Goal: Task Accomplishment & Management: Manage account settings

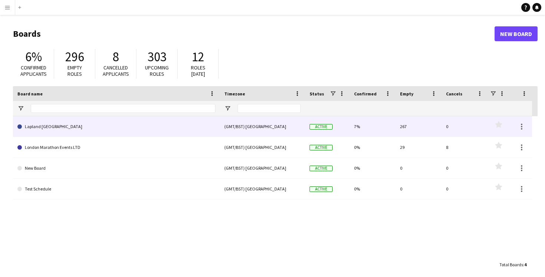
click at [58, 129] on link "Lapland [GEOGRAPHIC_DATA]" at bounding box center [116, 126] width 198 height 21
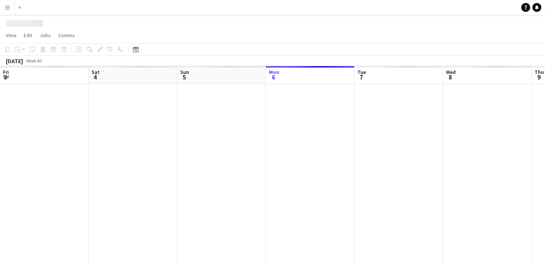
click at [58, 129] on div at bounding box center [532, 174] width 1064 height 180
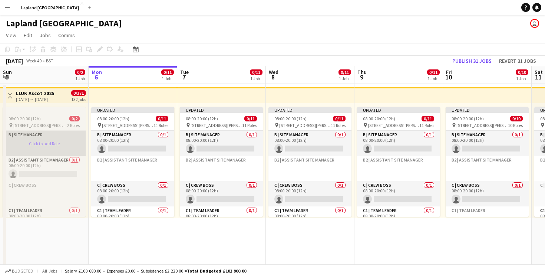
click at [42, 145] on app-card-role-placeholder "B | Site Manager Click to add Role" at bounding box center [44, 143] width 83 height 25
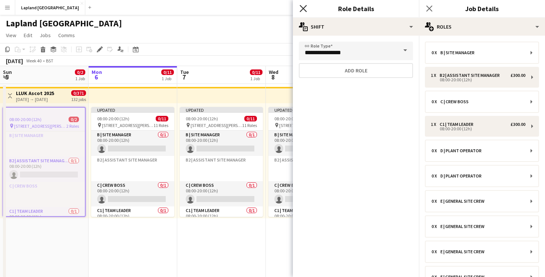
click at [303, 7] on icon "Close pop-in" at bounding box center [303, 8] width 7 height 7
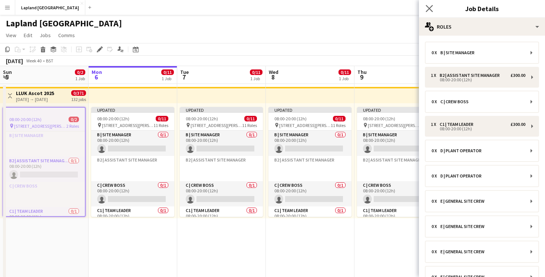
click at [425, 7] on app-icon "Close pop-in" at bounding box center [430, 8] width 11 height 11
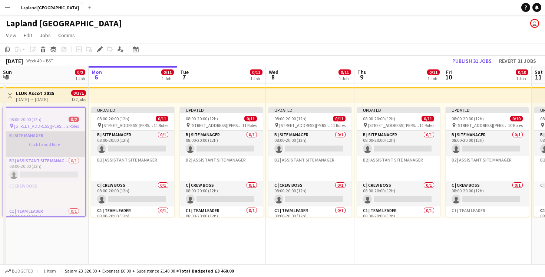
click at [39, 147] on app-card-role-placeholder "B | Site Manager Click to add Role" at bounding box center [44, 143] width 82 height 25
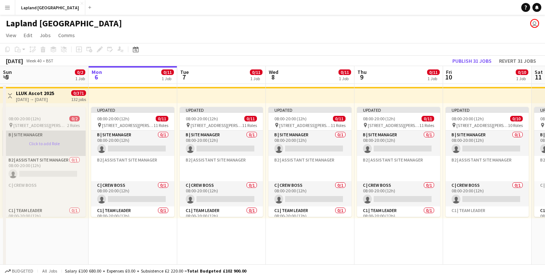
click at [29, 134] on app-card-role-placeholder "B | Site Manager Click to add Role" at bounding box center [44, 143] width 83 height 25
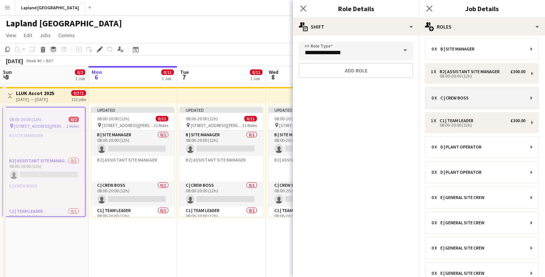
scroll to position [0, 0]
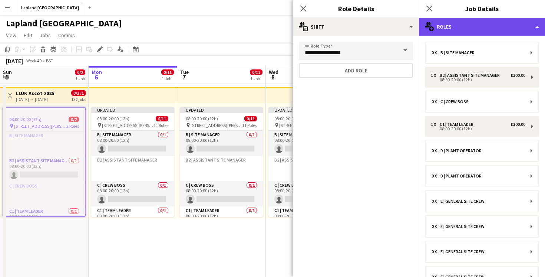
click at [538, 27] on div "multiple-users-add Roles" at bounding box center [482, 27] width 126 height 18
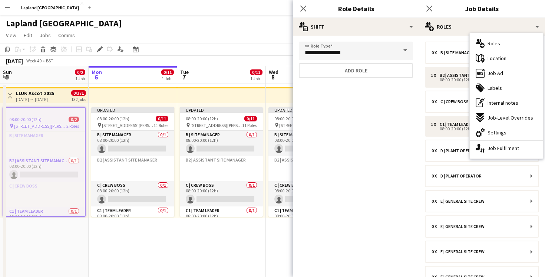
click at [386, 107] on mat-expansion-panel "**********" at bounding box center [356, 156] width 126 height 241
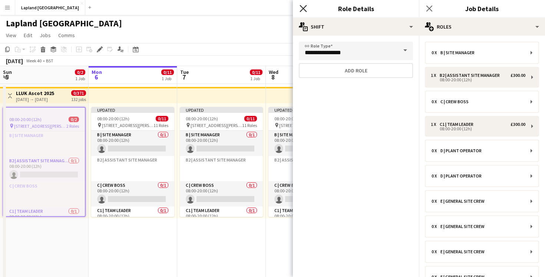
click at [305, 9] on icon "Close pop-in" at bounding box center [303, 8] width 7 height 7
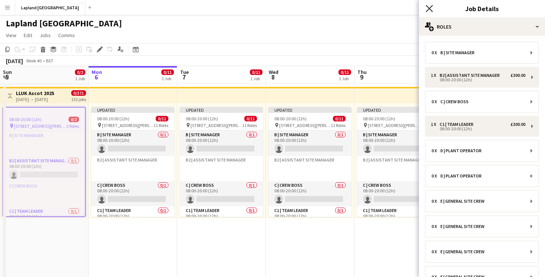
click at [430, 9] on icon "Close pop-in" at bounding box center [429, 8] width 7 height 7
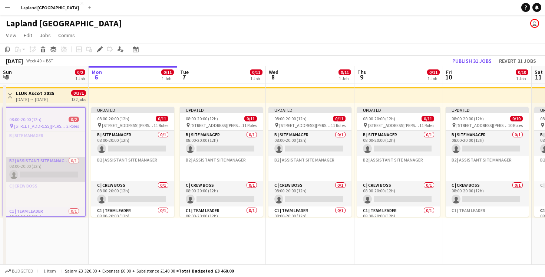
click at [38, 169] on app-card-role "B2 | Assistant Site Manager 0/1 08:00-20:00 (12h) single-neutral-actions" at bounding box center [44, 169] width 82 height 25
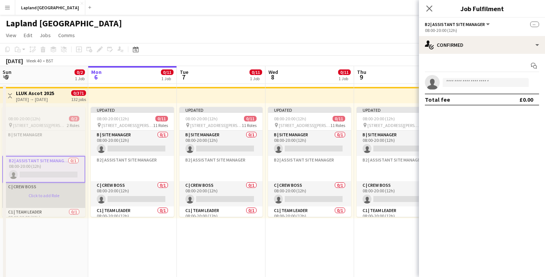
click at [42, 190] on app-card-role-placeholder "C | Crew Boss Click to add Role" at bounding box center [43, 195] width 83 height 25
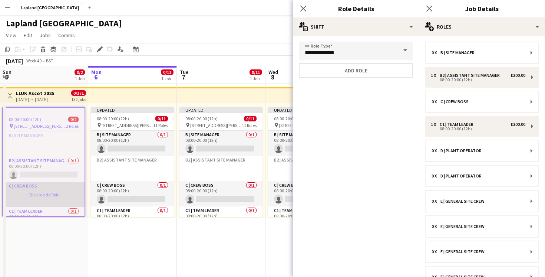
click at [18, 188] on app-card-role-placeholder "C | Crew Boss Click to add Role" at bounding box center [44, 194] width 82 height 25
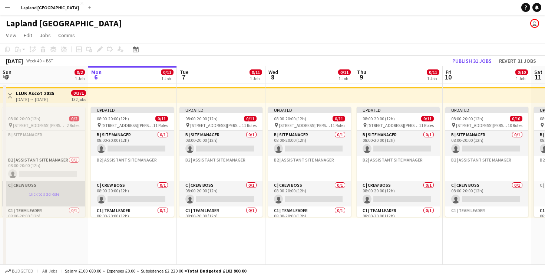
click at [21, 185] on app-card-role-placeholder "C | Crew Boss Click to add Role" at bounding box center [43, 193] width 83 height 25
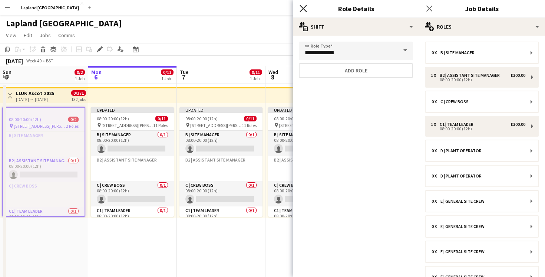
click at [305, 10] on icon "Close pop-in" at bounding box center [303, 8] width 7 height 7
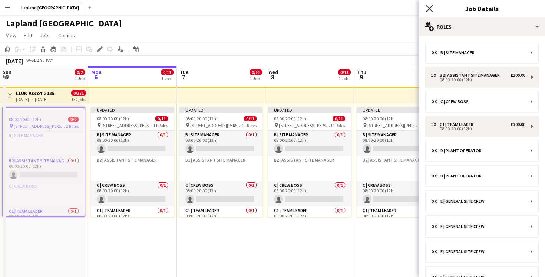
click at [431, 9] on icon "Close pop-in" at bounding box center [429, 8] width 7 height 7
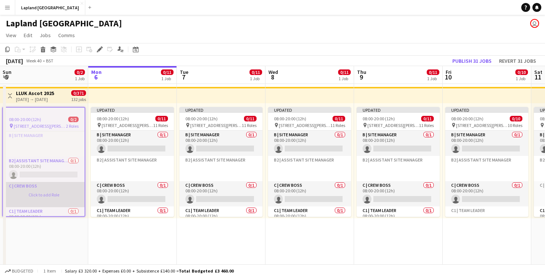
scroll to position [0, 0]
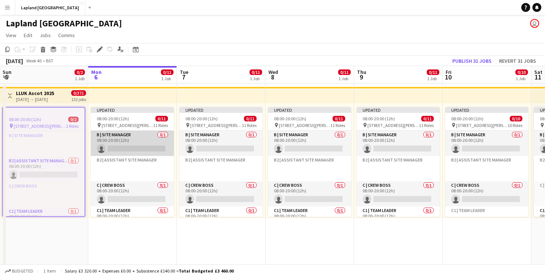
click at [125, 148] on app-card-role "B | Site Manager 0/1 08:00-20:00 (12h) single-neutral-actions" at bounding box center [132, 143] width 83 height 25
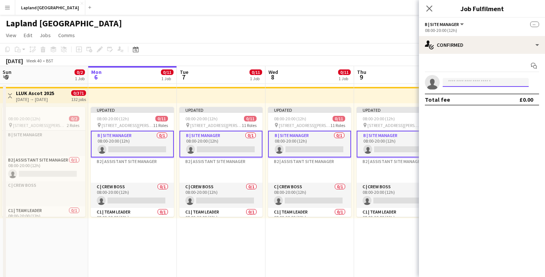
click at [471, 80] on input at bounding box center [486, 82] width 86 height 9
type input "*"
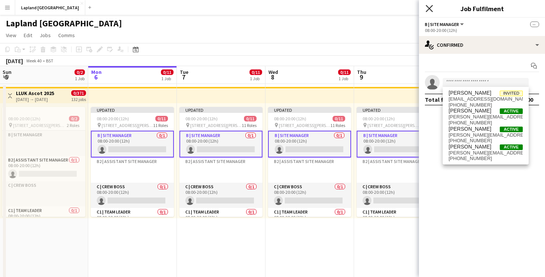
click at [426, 6] on icon "Close pop-in" at bounding box center [429, 8] width 7 height 7
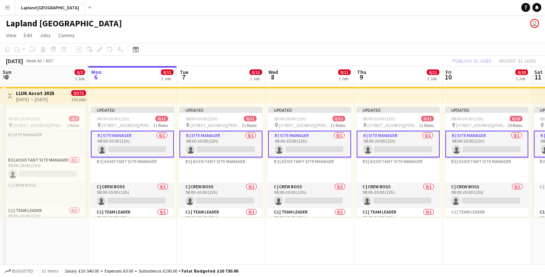
click at [126, 149] on app-card-role "B | Site Manager 0/1 08:00-20:00 (12h) single-neutral-actions" at bounding box center [132, 144] width 83 height 27
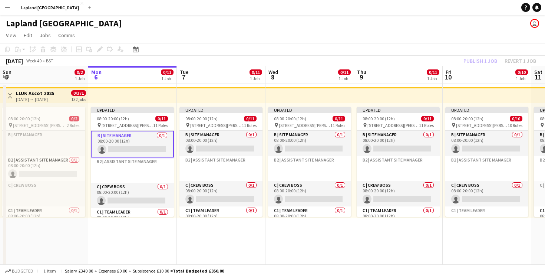
click at [124, 149] on app-card-role "B | Site Manager 0/1 08:00-20:00 (12h) single-neutral-actions" at bounding box center [132, 144] width 83 height 27
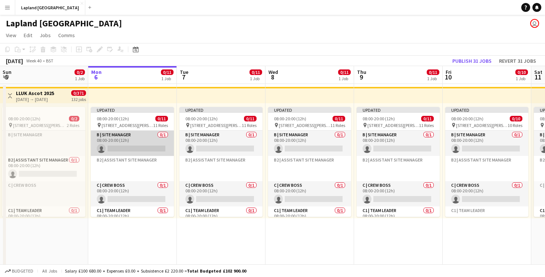
click at [117, 148] on app-card-role "B | Site Manager 0/1 08:00-20:00 (12h) single-neutral-actions" at bounding box center [132, 143] width 83 height 25
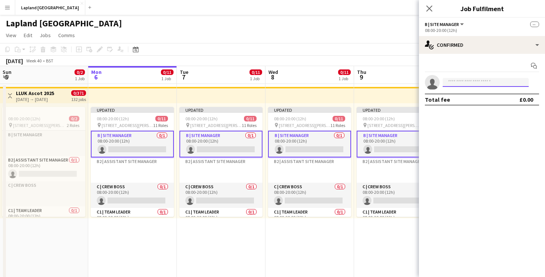
click at [473, 81] on input at bounding box center [486, 82] width 86 height 9
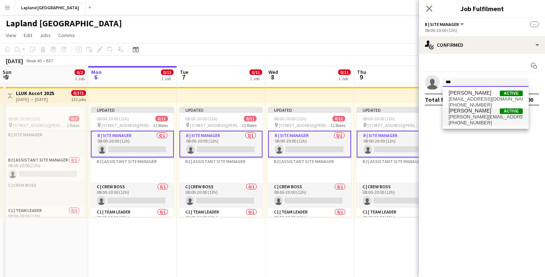
type input "***"
click at [472, 115] on span "[PERSON_NAME][EMAIL_ADDRESS][DOMAIN_NAME]" at bounding box center [486, 117] width 74 height 6
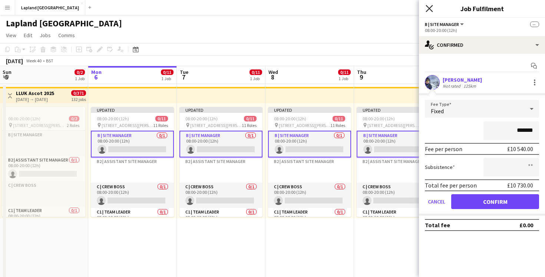
click at [429, 10] on icon "Close pop-in" at bounding box center [429, 8] width 7 height 7
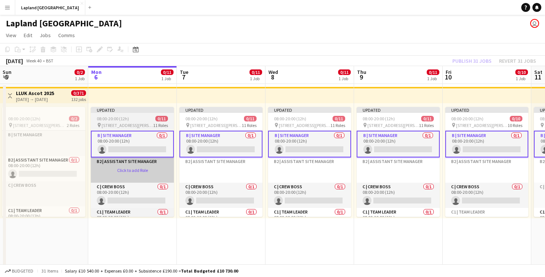
scroll to position [19, 0]
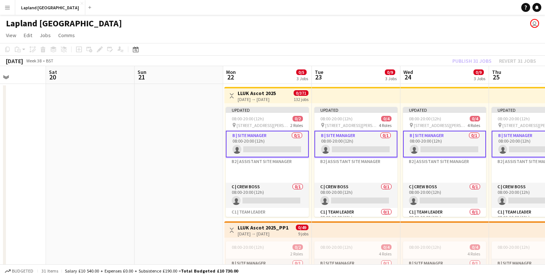
click at [250, 148] on app-card-role "B | Site Manager 0/1 08:00-20:00 (12h) single-neutral-actions" at bounding box center [267, 144] width 83 height 27
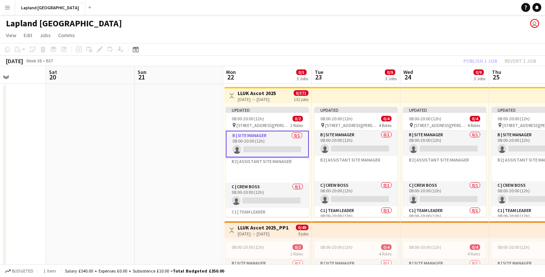
click at [249, 148] on app-card-role "B | Site Manager 0/1 08:00-20:00 (12h) single-neutral-actions" at bounding box center [267, 144] width 83 height 27
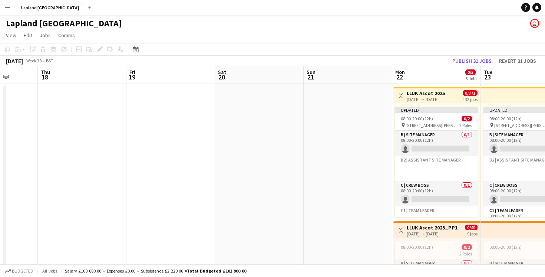
scroll to position [0, 227]
click at [8, 9] on app-icon "Menu" at bounding box center [7, 7] width 6 height 6
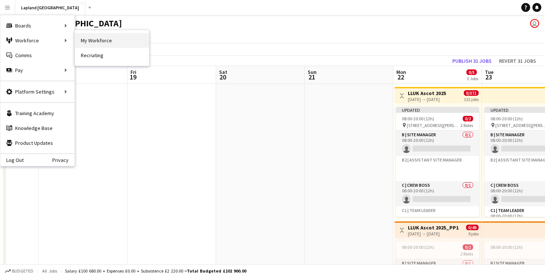
click at [86, 39] on link "My Workforce" at bounding box center [112, 40] width 74 height 15
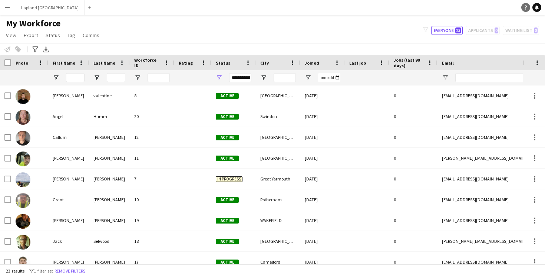
click at [528, 9] on link "Help" at bounding box center [526, 7] width 9 height 9
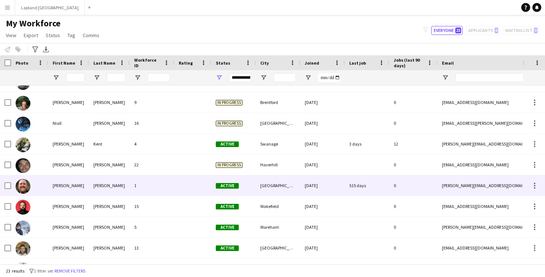
scroll to position [299, 0]
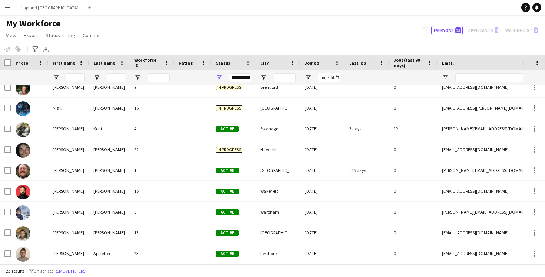
click at [268, 22] on div "My Workforce View Views Default view New view Update view Delete view Edit name…" at bounding box center [272, 30] width 545 height 25
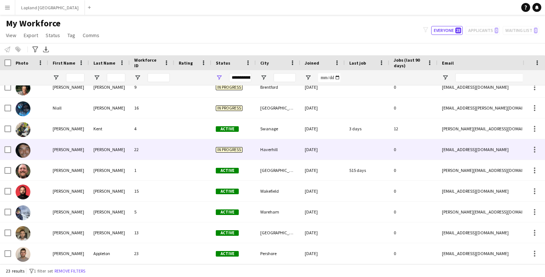
scroll to position [0, 26]
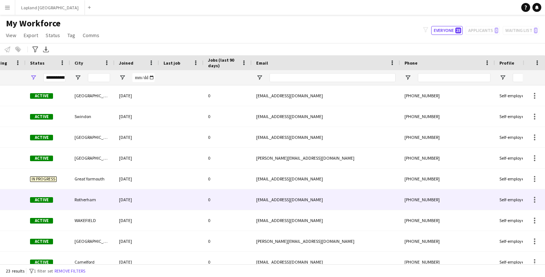
click at [170, 181] on div at bounding box center [181, 178] width 45 height 20
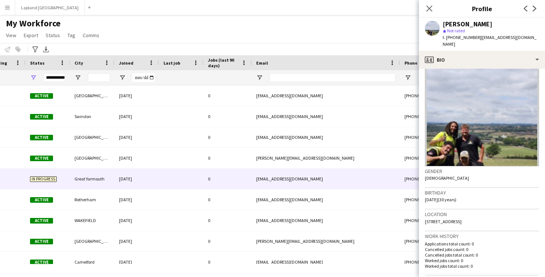
scroll to position [0, 0]
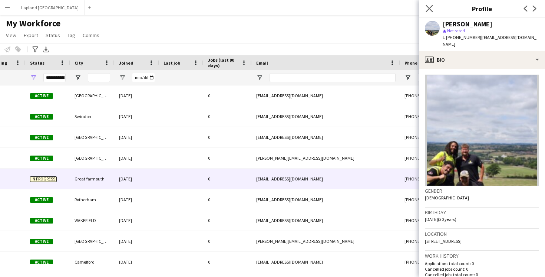
click at [426, 9] on app-icon "Close pop-in" at bounding box center [430, 8] width 11 height 11
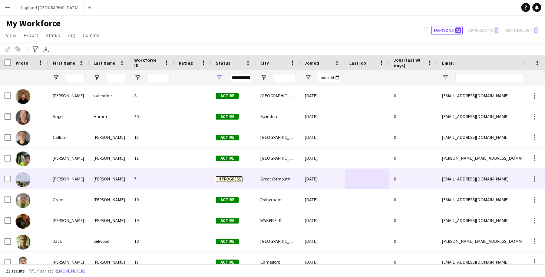
click at [168, 177] on div "7" at bounding box center [152, 178] width 45 height 20
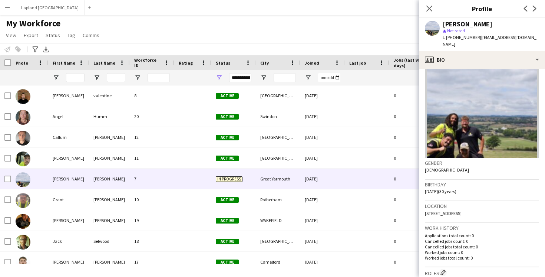
scroll to position [27, 0]
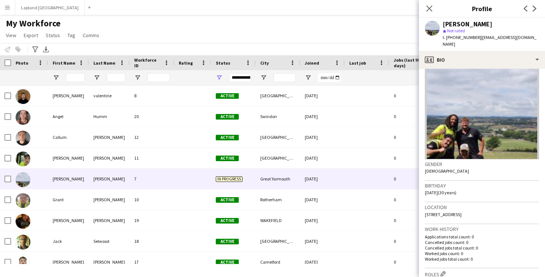
click at [540, 5] on div "Previous Next" at bounding box center [531, 8] width 30 height 17
click at [536, 8] on icon at bounding box center [535, 9] width 4 height 6
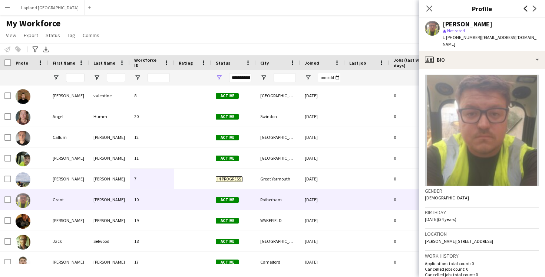
click at [525, 9] on icon at bounding box center [526, 9] width 4 height 6
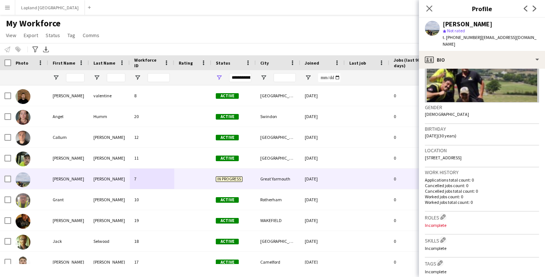
scroll to position [82, 0]
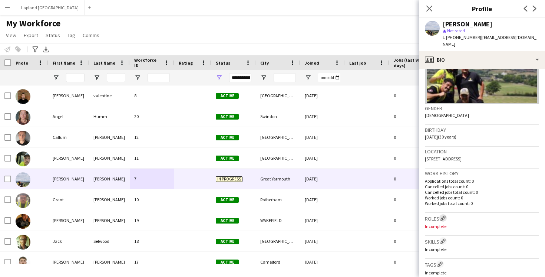
click at [445, 214] on button "Edit crew company roles" at bounding box center [443, 217] width 7 height 7
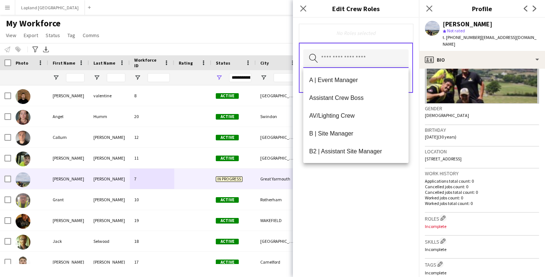
click at [370, 63] on input "text" at bounding box center [356, 58] width 105 height 19
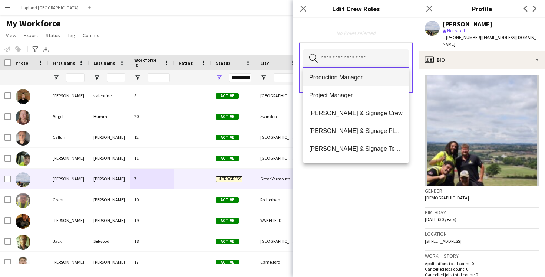
scroll to position [353, 0]
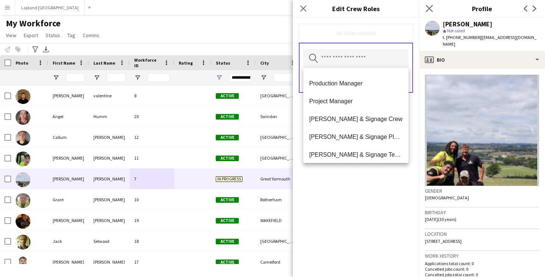
click at [433, 4] on app-icon "Close pop-in" at bounding box center [430, 8] width 11 height 11
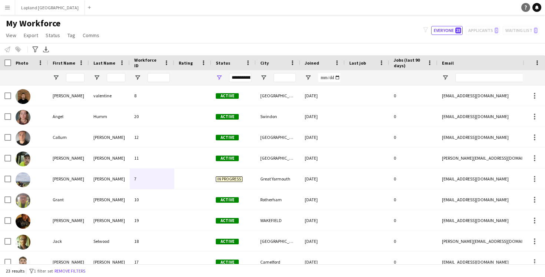
click at [526, 9] on icon at bounding box center [526, 8] width 2 height 4
click at [353, 30] on div "My Workforce View Views Default view New view Update view Delete view Edit name…" at bounding box center [272, 30] width 545 height 25
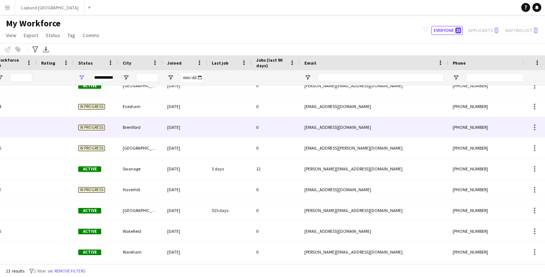
scroll to position [0, 75]
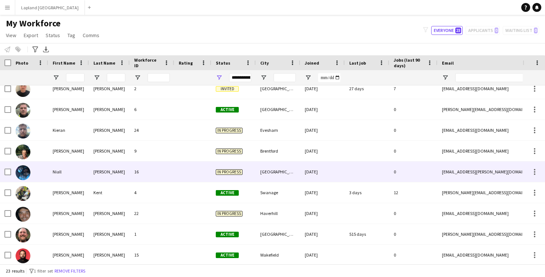
click at [171, 170] on div "16" at bounding box center [152, 171] width 45 height 20
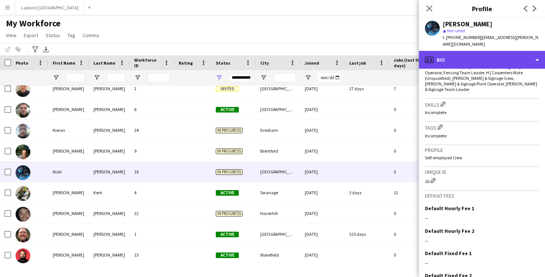
click at [540, 57] on div "profile Bio" at bounding box center [482, 60] width 126 height 18
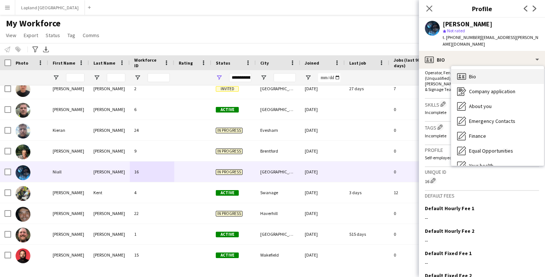
click at [481, 69] on div "Bio Bio" at bounding box center [498, 76] width 93 height 15
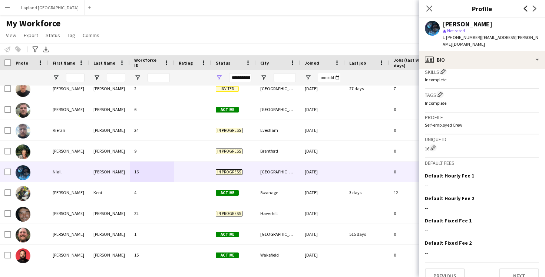
click at [525, 6] on icon "Previous" at bounding box center [526, 9] width 6 height 6
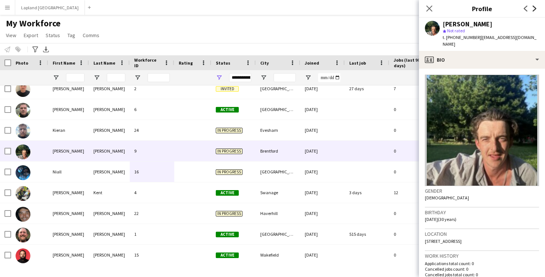
click at [533, 9] on icon "Next" at bounding box center [535, 9] width 6 height 6
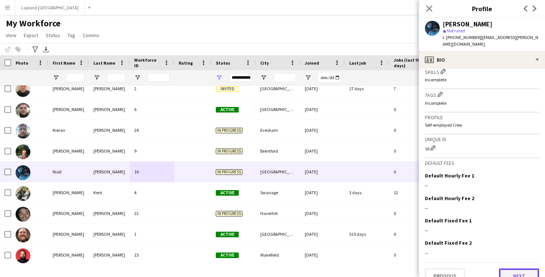
click at [513, 268] on button "Next" at bounding box center [519, 275] width 40 height 15
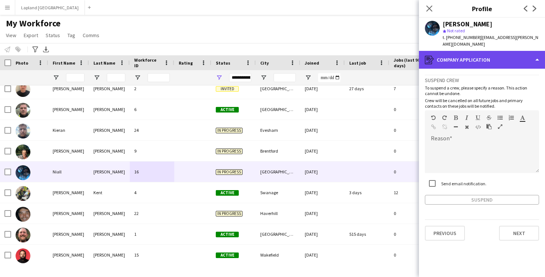
click at [538, 55] on div "register Company application" at bounding box center [482, 60] width 126 height 18
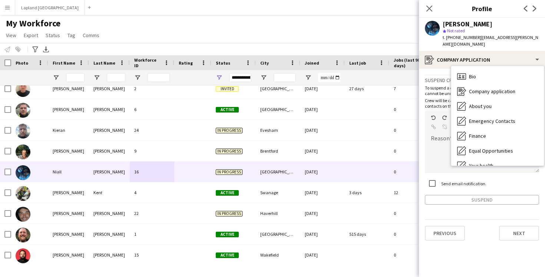
click at [490, 206] on app-crew-profile-application "Suspend crew To suspend a crew, please specify a reason. This action cannot be …" at bounding box center [482, 173] width 126 height 208
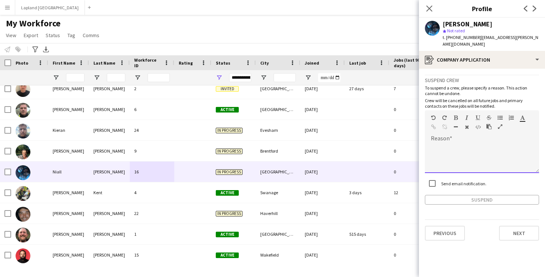
click at [455, 125] on div at bounding box center [447, 128] width 33 height 9
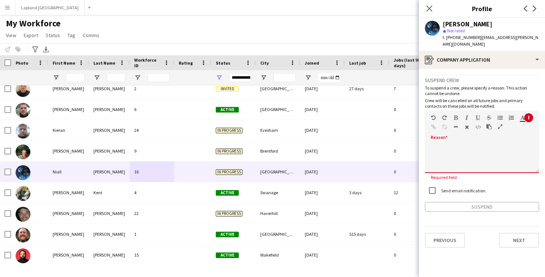
click at [452, 145] on div at bounding box center [482, 158] width 114 height 30
click at [427, 9] on icon "Close pop-in" at bounding box center [429, 8] width 7 height 7
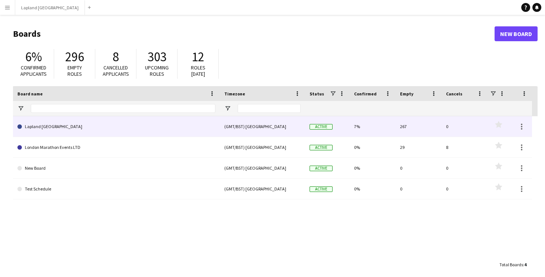
click at [32, 123] on link "Lapland [GEOGRAPHIC_DATA]" at bounding box center [116, 126] width 198 height 21
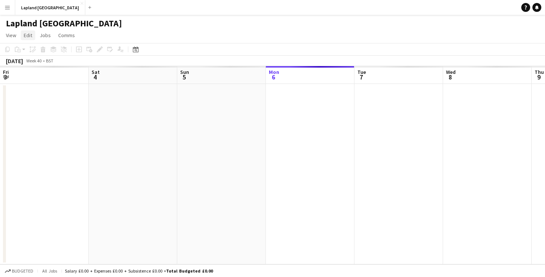
scroll to position [0, 177]
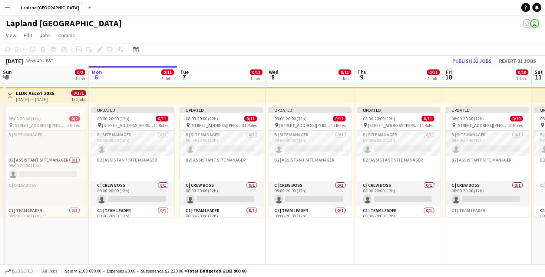
click at [5, 6] on app-icon "Menu" at bounding box center [7, 7] width 6 height 6
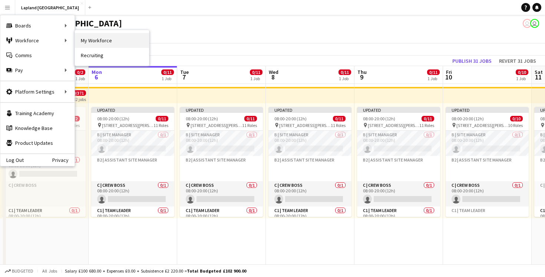
click at [96, 44] on link "My Workforce" at bounding box center [112, 40] width 74 height 15
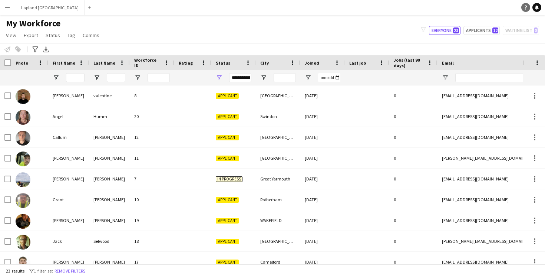
click at [525, 9] on icon "Help" at bounding box center [526, 7] width 4 height 4
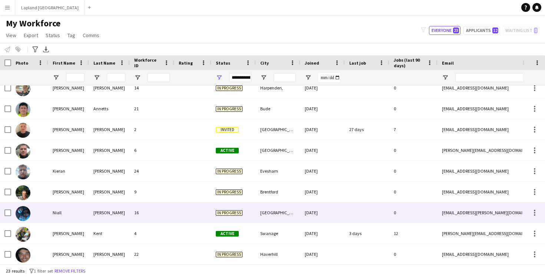
scroll to position [238, 0]
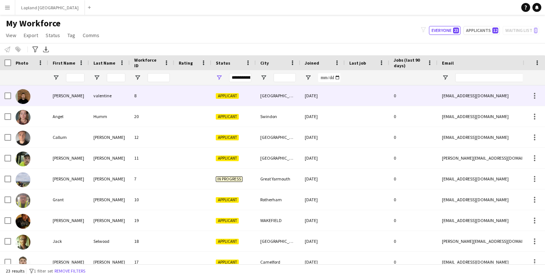
click at [168, 96] on div "8" at bounding box center [152, 95] width 45 height 20
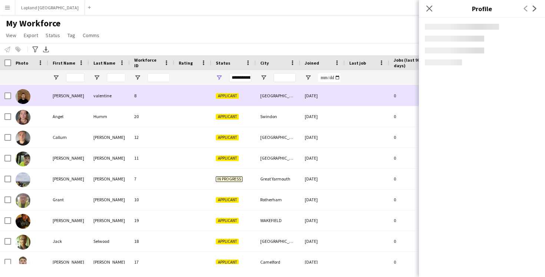
click at [168, 96] on div "8" at bounding box center [152, 95] width 45 height 20
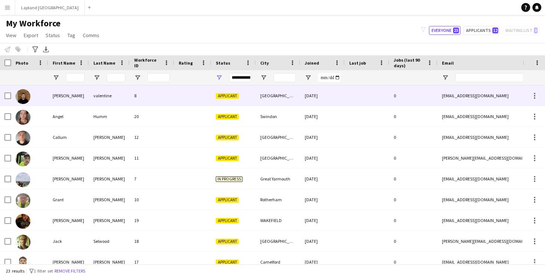
click at [168, 96] on div "8" at bounding box center [152, 95] width 45 height 20
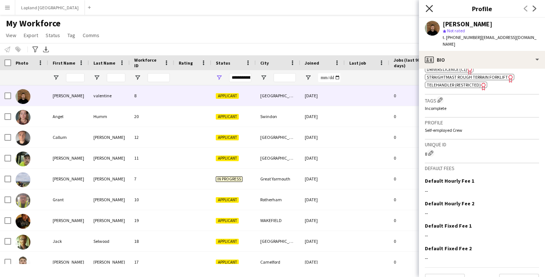
click at [433, 7] on icon "Close pop-in" at bounding box center [429, 8] width 7 height 7
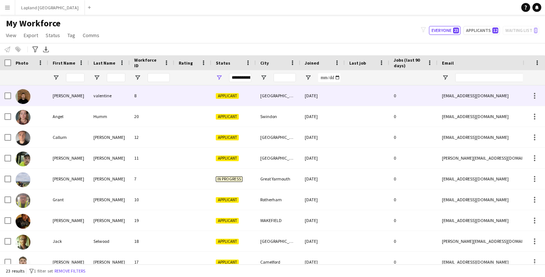
click at [106, 92] on div "valentine" at bounding box center [109, 95] width 41 height 20
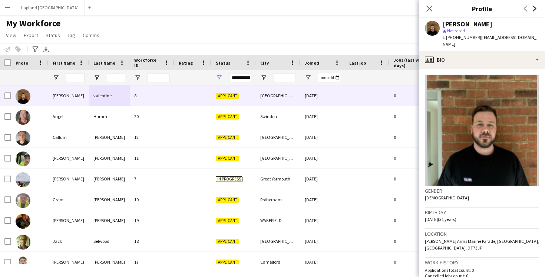
click at [534, 9] on icon "Next" at bounding box center [535, 9] width 6 height 6
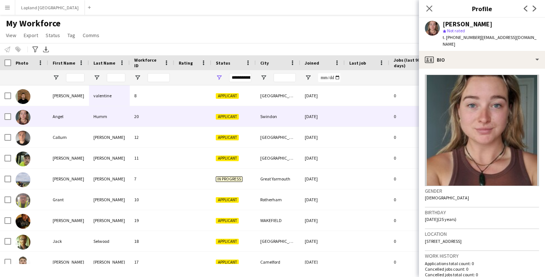
click at [522, 9] on app-icon "Previous" at bounding box center [526, 8] width 9 height 9
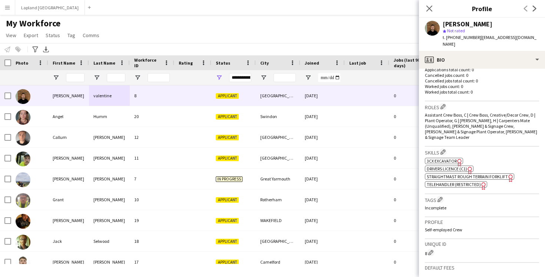
scroll to position [300, 0]
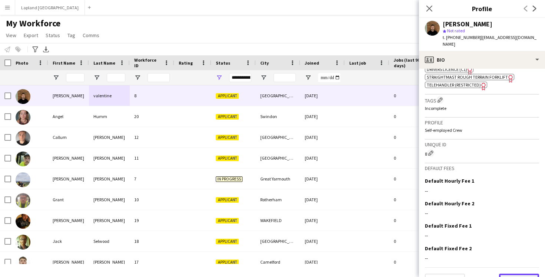
click at [514, 273] on button "Next" at bounding box center [519, 280] width 40 height 15
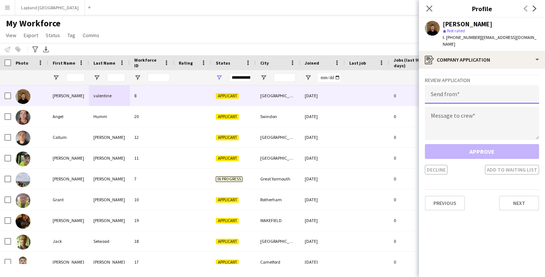
click at [475, 85] on input "email" at bounding box center [482, 94] width 114 height 19
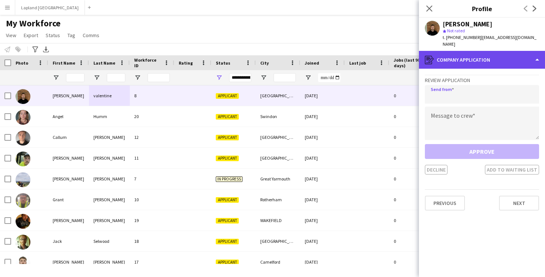
click at [538, 53] on div "register Company application" at bounding box center [482, 60] width 126 height 18
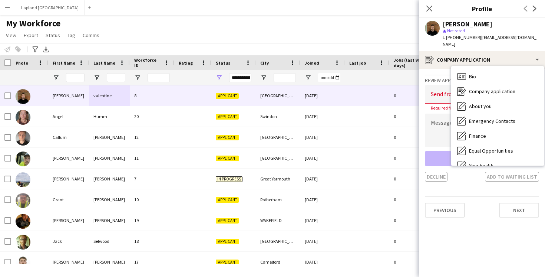
click at [440, 85] on input "email" at bounding box center [482, 94] width 114 height 19
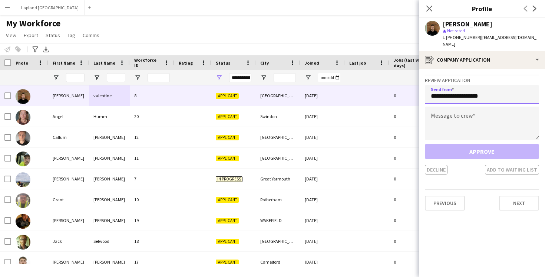
type input "**********"
type textarea "*"
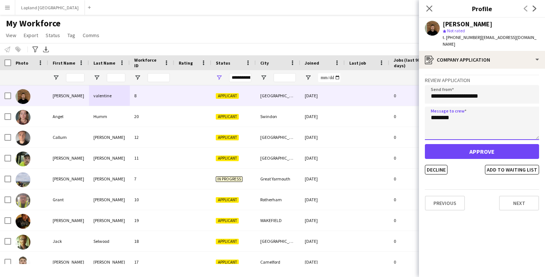
type textarea "********"
drag, startPoint x: 496, startPoint y: 91, endPoint x: 420, endPoint y: 92, distance: 76.8
click at [420, 92] on app-crew-profile-application "**********" at bounding box center [482, 173] width 126 height 208
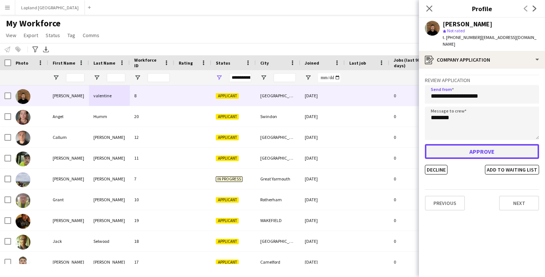
click at [461, 147] on button "Approve" at bounding box center [482, 151] width 114 height 15
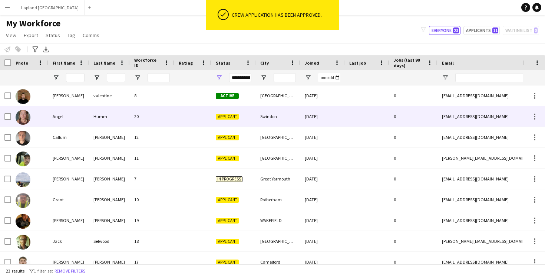
click at [149, 118] on div "20" at bounding box center [152, 116] width 45 height 20
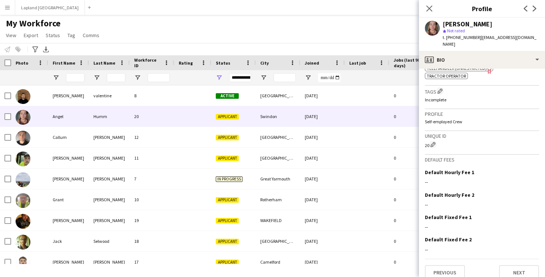
scroll to position [286, 0]
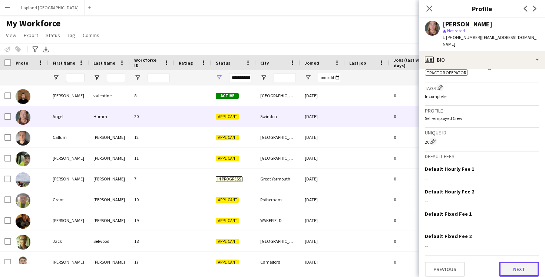
click at [511, 262] on button "Next" at bounding box center [519, 269] width 40 height 15
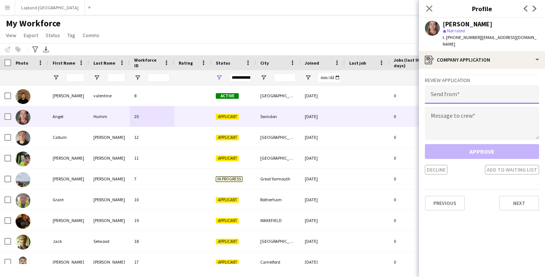
click at [461, 87] on input "email" at bounding box center [482, 94] width 114 height 19
type input "**********"
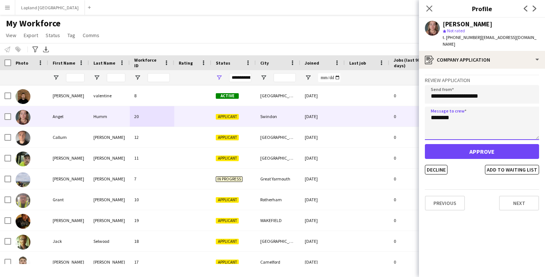
type textarea "********"
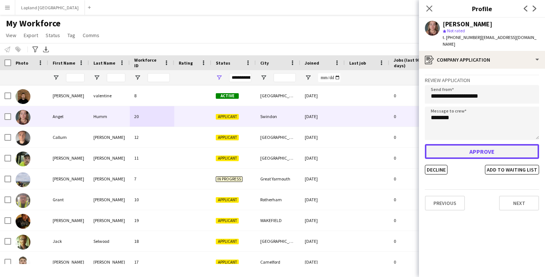
click at [478, 144] on button "Approve" at bounding box center [482, 151] width 114 height 15
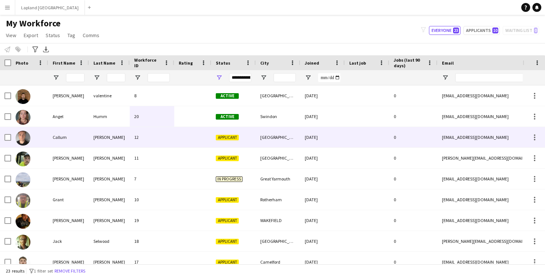
click at [166, 140] on div "12" at bounding box center [152, 137] width 45 height 20
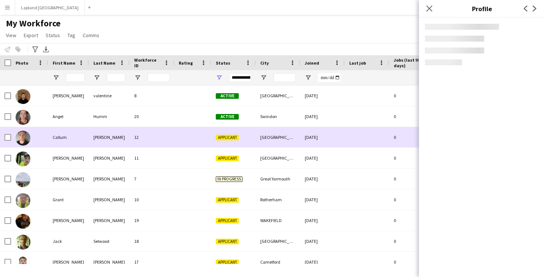
click at [166, 140] on div "12" at bounding box center [152, 137] width 45 height 20
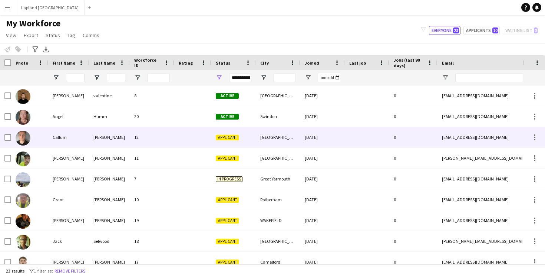
click at [151, 141] on div "12" at bounding box center [152, 137] width 45 height 20
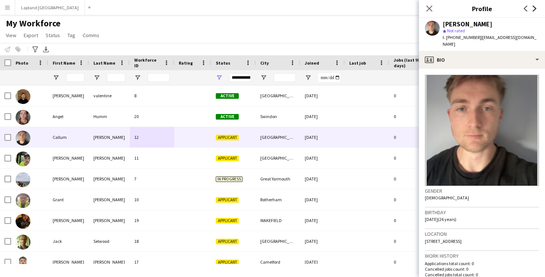
click at [535, 9] on icon at bounding box center [535, 9] width 4 height 6
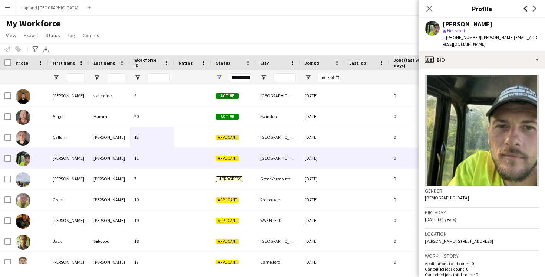
click at [524, 9] on icon "Previous" at bounding box center [526, 9] width 6 height 6
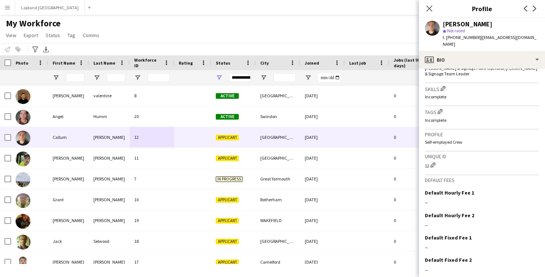
scroll to position [274, 0]
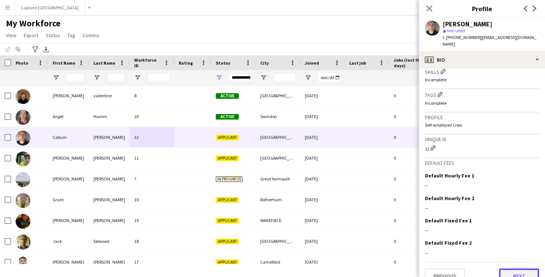
click at [516, 268] on button "Next" at bounding box center [519, 275] width 40 height 15
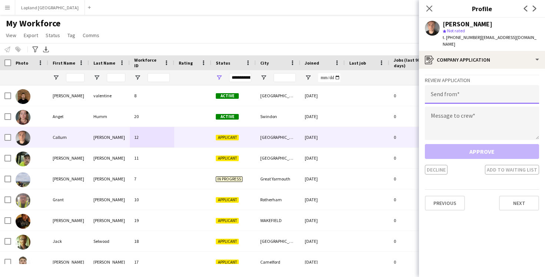
click at [472, 86] on input "email" at bounding box center [482, 94] width 114 height 19
type input "**********"
click at [458, 109] on textarea at bounding box center [482, 122] width 114 height 33
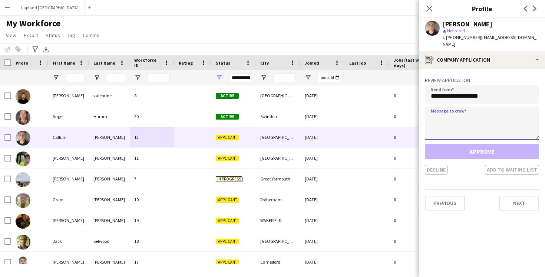
type textarea "*"
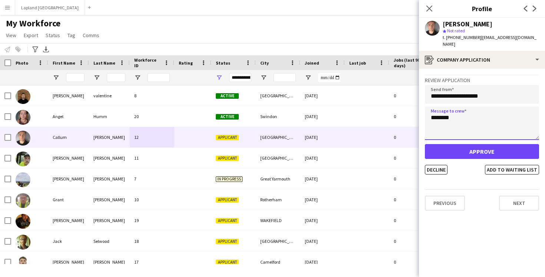
type textarea "********"
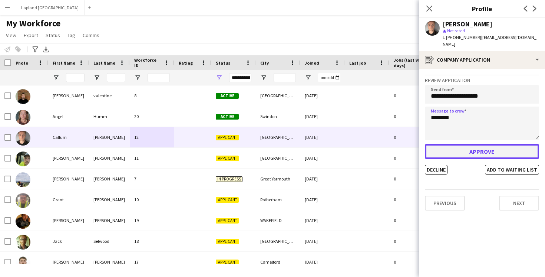
click at [483, 145] on button "Approve" at bounding box center [482, 151] width 114 height 15
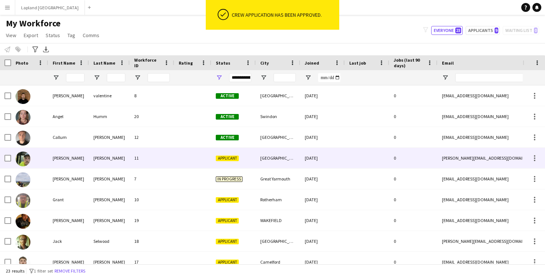
click at [174, 161] on div "Darryl Ladd 11 Applicant Reydon, East Suffolk 01-10-2025 0 darryl@thelivecrew.c…" at bounding box center [402, 158] width 804 height 21
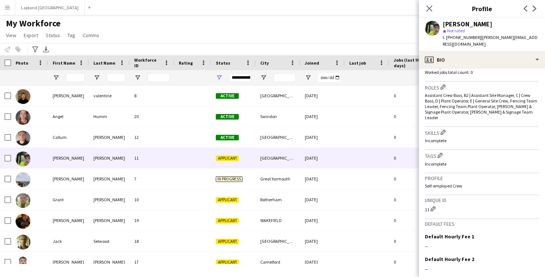
scroll to position [281, 0]
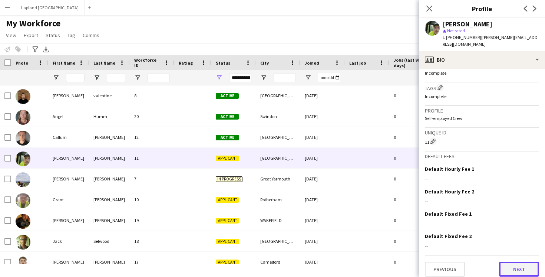
click at [518, 269] on button "Next" at bounding box center [519, 269] width 40 height 15
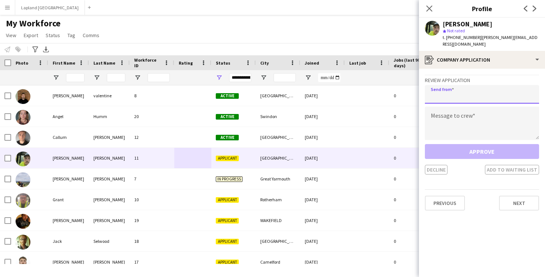
click at [441, 85] on input "email" at bounding box center [482, 94] width 114 height 19
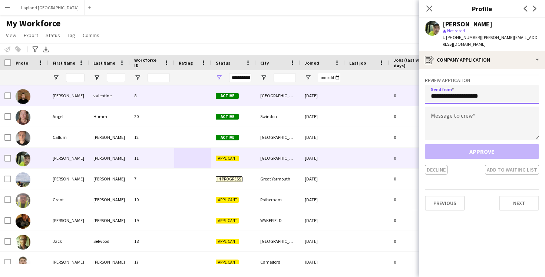
drag, startPoint x: 495, startPoint y: 90, endPoint x: 417, endPoint y: 91, distance: 77.9
click at [417, 91] on body "Menu Boards Boards Boards All jobs Status Workforce Workforce My Workforce Recr…" at bounding box center [272, 138] width 545 height 277
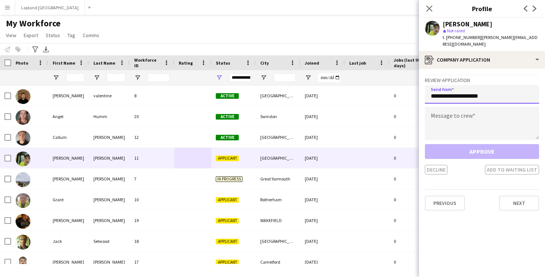
type input "**********"
click at [455, 111] on textarea at bounding box center [482, 122] width 114 height 33
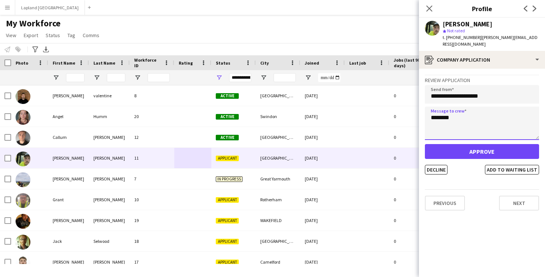
type textarea "********"
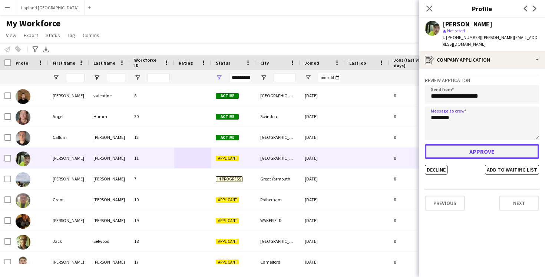
click at [465, 144] on button "Approve" at bounding box center [482, 151] width 114 height 15
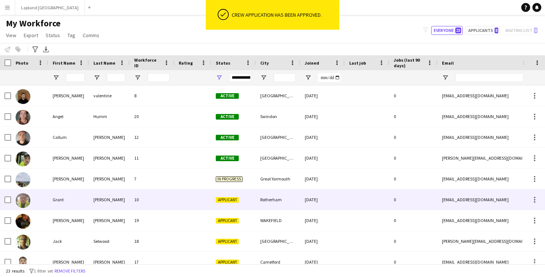
click at [116, 200] on div "[PERSON_NAME]" at bounding box center [109, 199] width 41 height 20
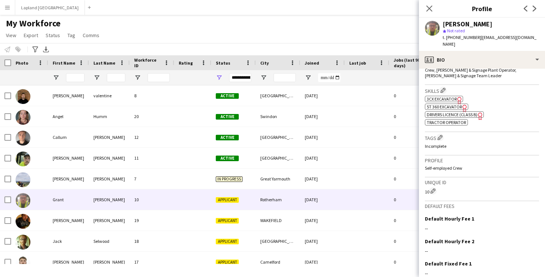
scroll to position [311, 0]
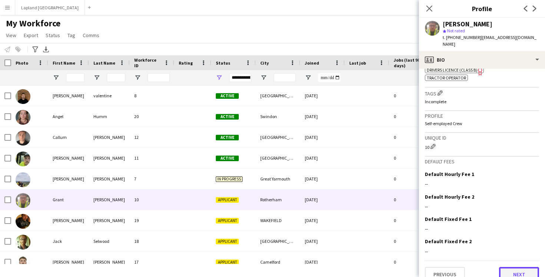
click at [511, 267] on button "Next" at bounding box center [519, 274] width 40 height 15
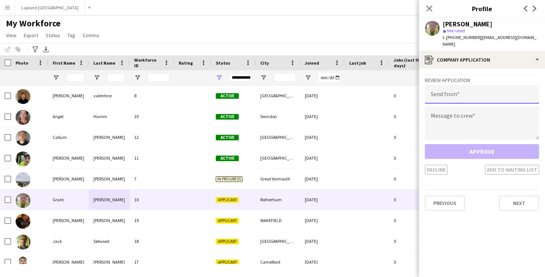
click at [470, 86] on input "email" at bounding box center [482, 94] width 114 height 19
paste input "**********"
type input "**********"
click at [464, 114] on textarea at bounding box center [482, 122] width 114 height 33
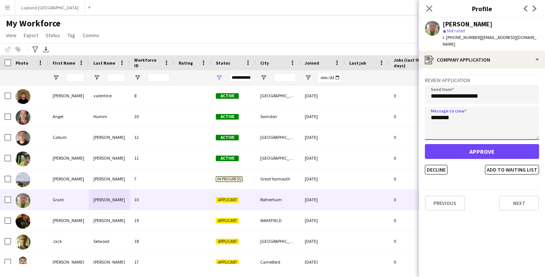
type textarea "********"
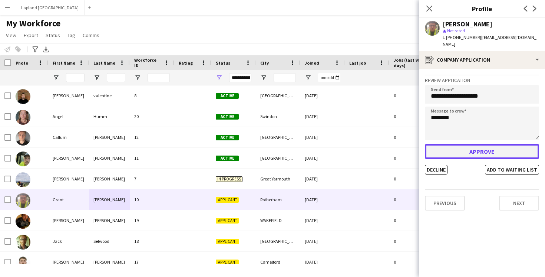
click at [479, 144] on button "Approve" at bounding box center [482, 151] width 114 height 15
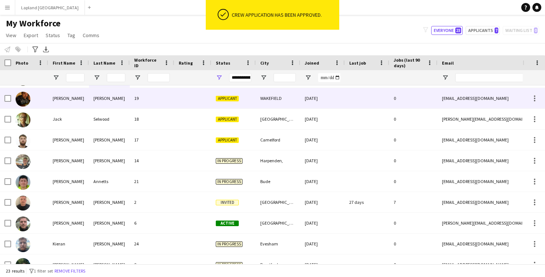
scroll to position [114, 0]
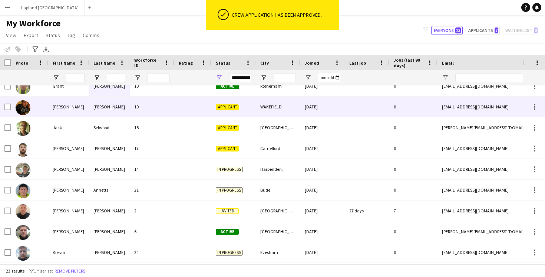
click at [164, 109] on div "19" at bounding box center [152, 106] width 45 height 20
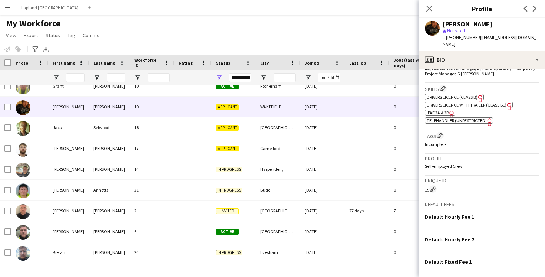
scroll to position [289, 0]
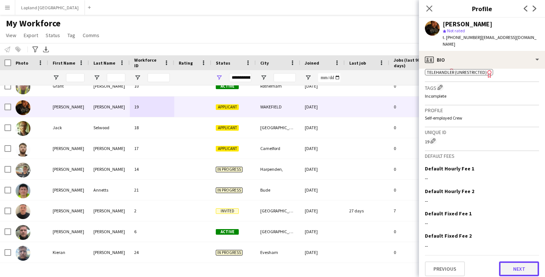
click at [507, 261] on button "Next" at bounding box center [519, 268] width 40 height 15
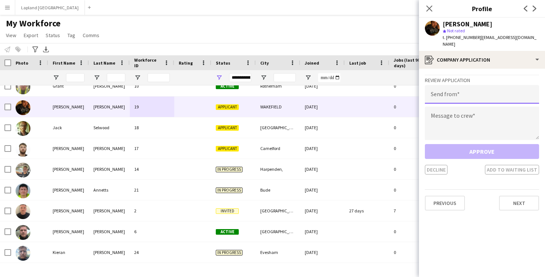
click at [474, 89] on input "email" at bounding box center [482, 94] width 114 height 19
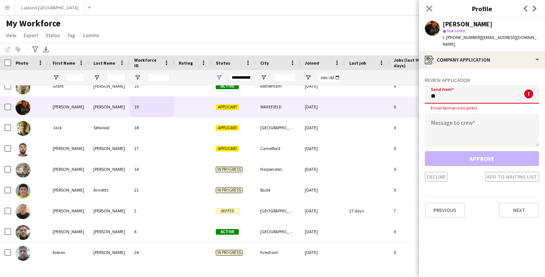
type input "*"
paste input "**********"
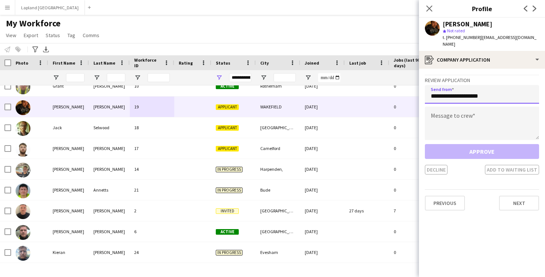
type input "**********"
click at [454, 116] on textarea at bounding box center [482, 122] width 114 height 33
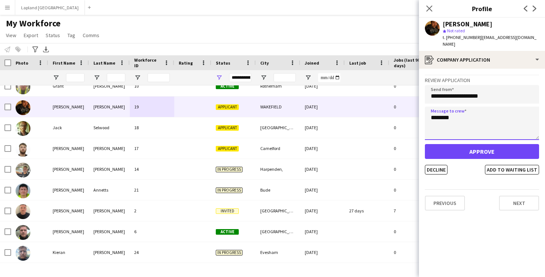
type textarea "********"
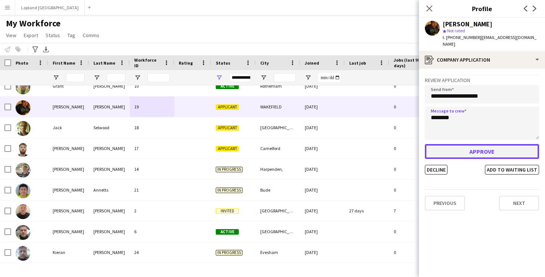
click at [465, 144] on button "Approve" at bounding box center [482, 151] width 114 height 15
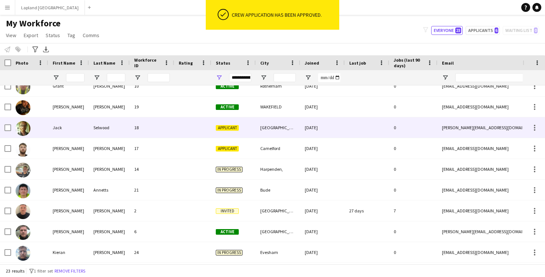
click at [157, 129] on div "18" at bounding box center [152, 127] width 45 height 20
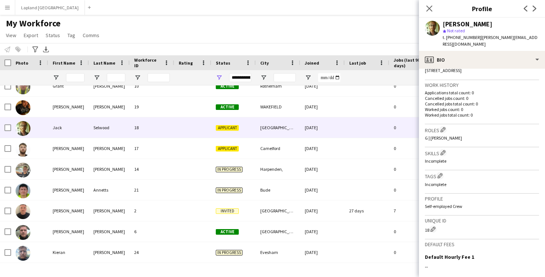
scroll to position [264, 0]
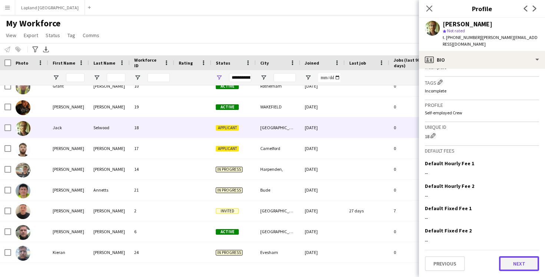
click at [519, 264] on button "Next" at bounding box center [519, 263] width 40 height 15
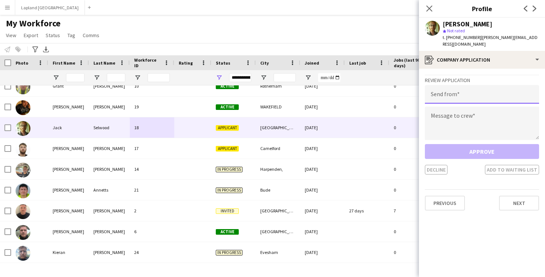
click at [456, 85] on input "email" at bounding box center [482, 94] width 114 height 19
paste input "**********"
type input "**********"
click at [452, 107] on textarea at bounding box center [482, 122] width 114 height 33
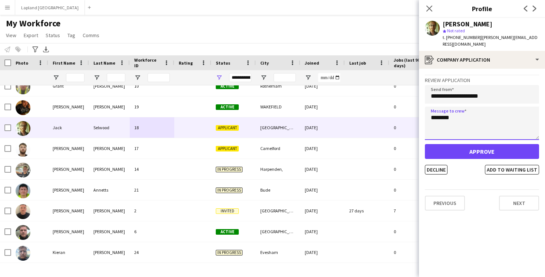
type textarea "********"
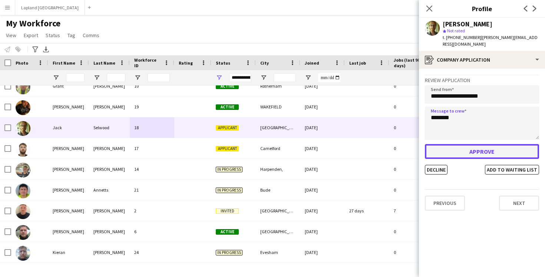
click at [471, 145] on button "Approve" at bounding box center [482, 151] width 114 height 15
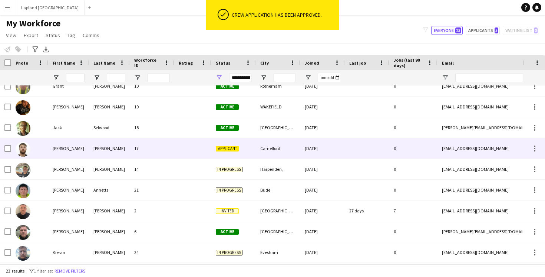
click at [165, 146] on div "17" at bounding box center [152, 148] width 45 height 20
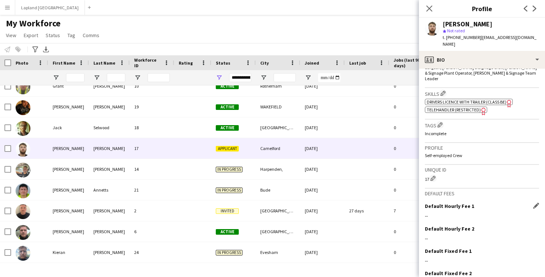
scroll to position [296, 0]
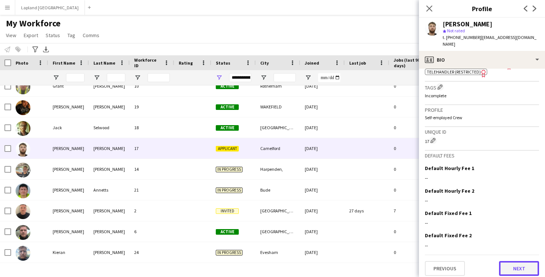
click at [523, 263] on button "Next" at bounding box center [519, 268] width 40 height 15
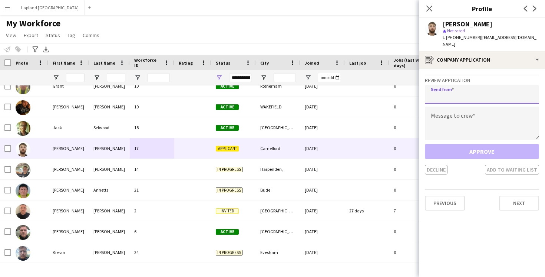
click at [463, 92] on input "email" at bounding box center [482, 94] width 114 height 19
paste input "**********"
type input "**********"
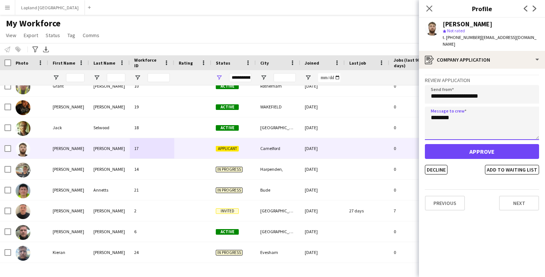
type textarea "********"
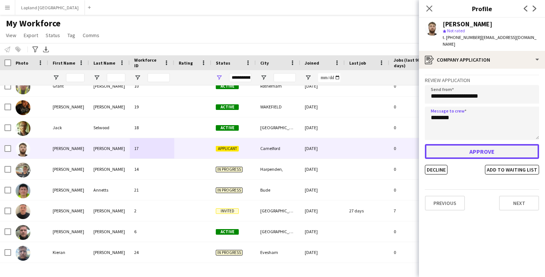
click at [455, 148] on button "Approve" at bounding box center [482, 151] width 114 height 15
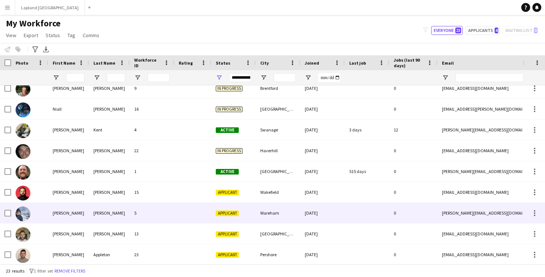
scroll to position [299, 0]
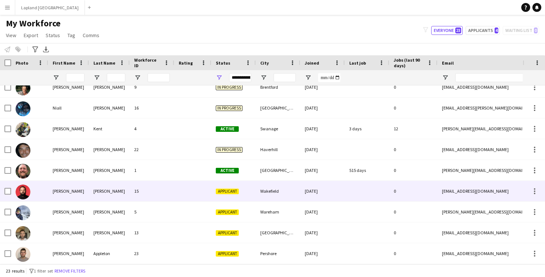
click at [168, 191] on div "15" at bounding box center [152, 191] width 45 height 20
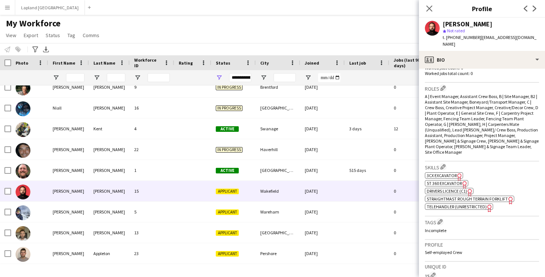
scroll to position [341, 0]
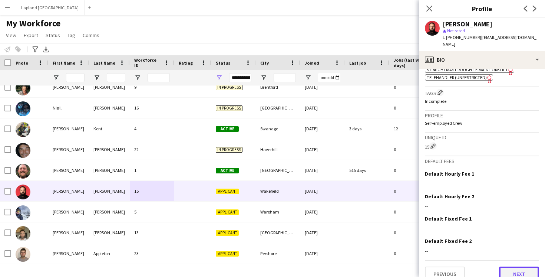
click at [508, 266] on button "Next" at bounding box center [519, 273] width 40 height 15
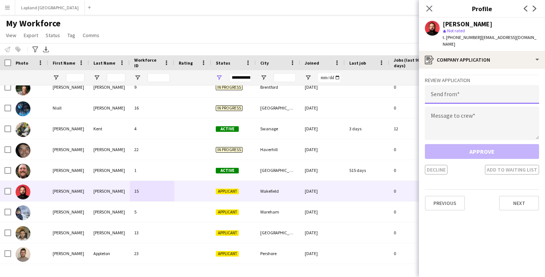
click at [464, 86] on input "email" at bounding box center [482, 94] width 114 height 19
paste input "**********"
type input "**********"
click at [441, 110] on textarea at bounding box center [482, 122] width 114 height 33
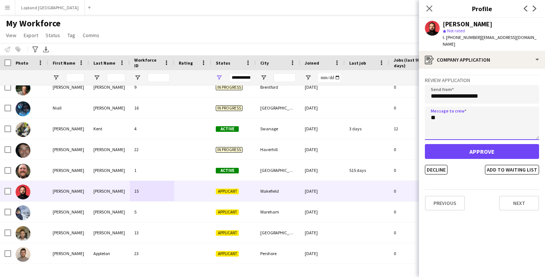
type textarea "*"
type textarea "********"
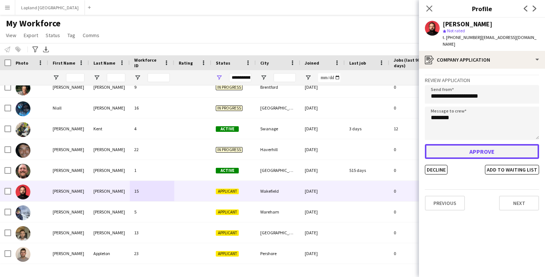
click at [466, 145] on button "Approve" at bounding box center [482, 151] width 114 height 15
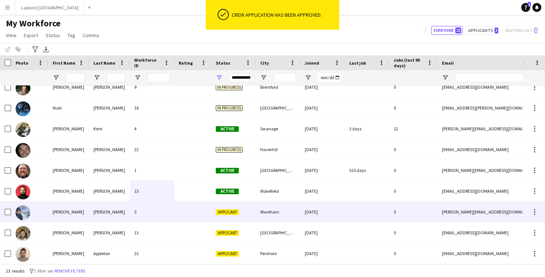
click at [151, 212] on div "5" at bounding box center [152, 211] width 45 height 20
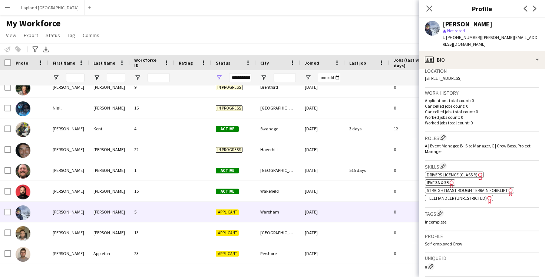
scroll to position [289, 0]
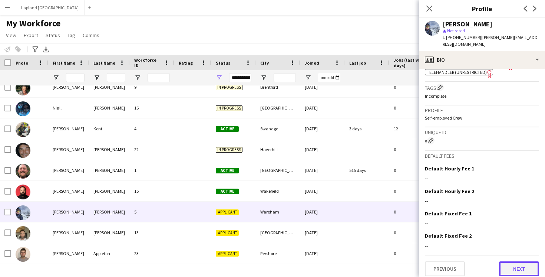
click at [508, 265] on button "Next" at bounding box center [519, 268] width 40 height 15
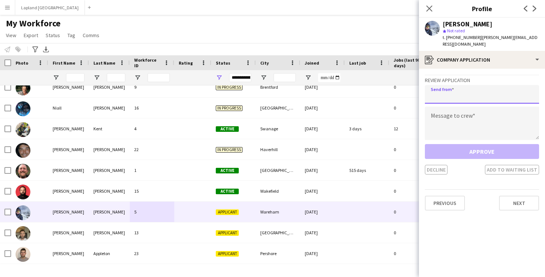
click at [458, 85] on input "email" at bounding box center [482, 94] width 114 height 19
paste input "**********"
type input "**********"
click at [446, 111] on textarea at bounding box center [482, 122] width 114 height 33
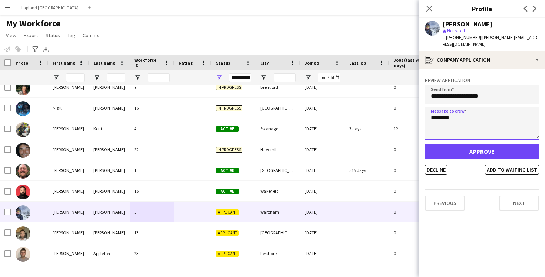
type textarea "********"
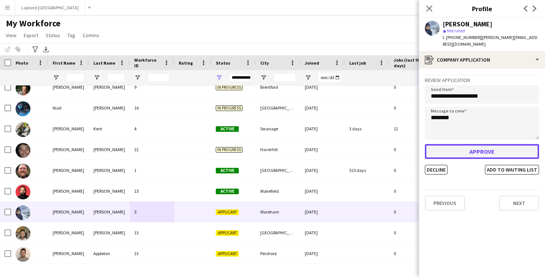
click at [467, 144] on button "Approve" at bounding box center [482, 151] width 114 height 15
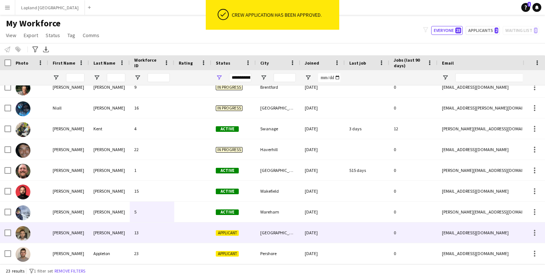
click at [162, 232] on div "13" at bounding box center [152, 232] width 45 height 20
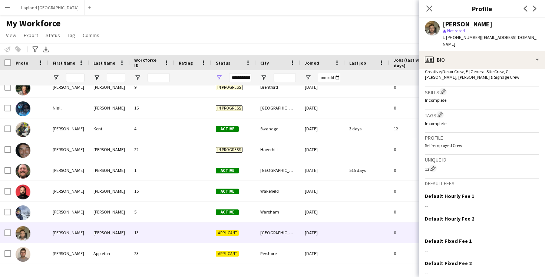
scroll to position [263, 0]
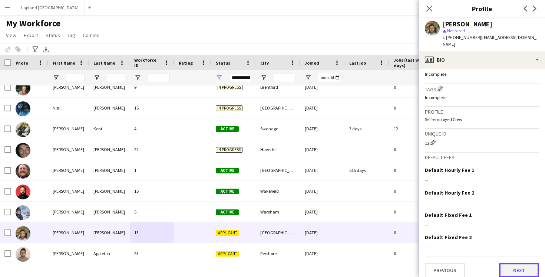
click at [505, 263] on button "Next" at bounding box center [519, 270] width 40 height 15
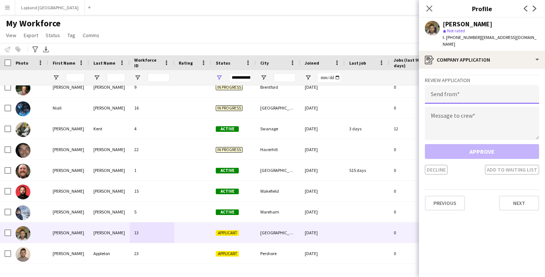
click at [461, 86] on input "email" at bounding box center [482, 94] width 114 height 19
paste input "**********"
type input "**********"
click at [447, 110] on textarea at bounding box center [482, 122] width 114 height 33
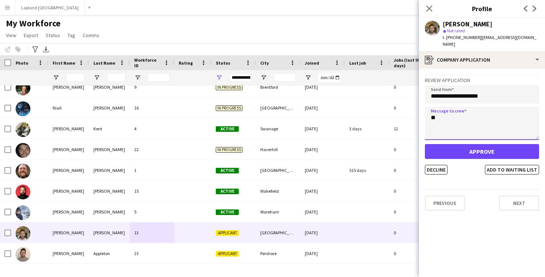
type textarea "*"
type textarea "********"
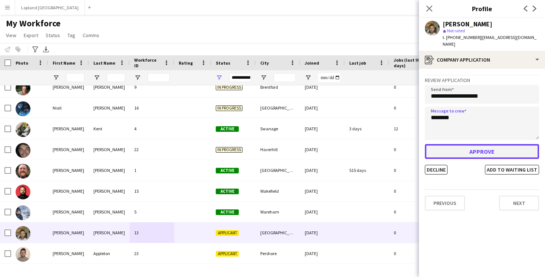
click at [464, 144] on button "Approve" at bounding box center [482, 151] width 114 height 15
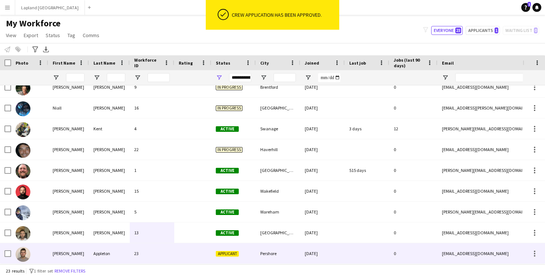
click at [158, 254] on div "23" at bounding box center [152, 253] width 45 height 20
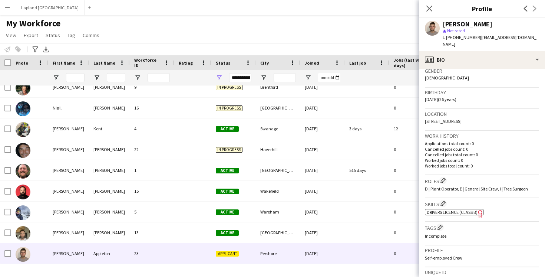
scroll to position [259, 0]
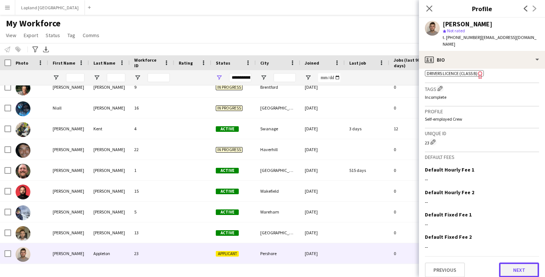
click at [520, 265] on button "Next" at bounding box center [519, 269] width 40 height 15
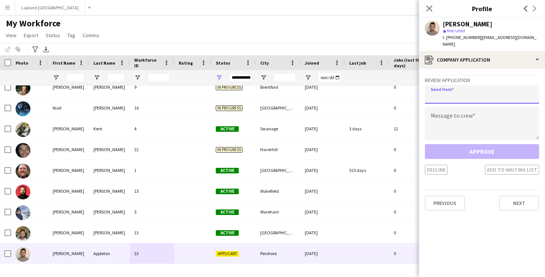
click at [458, 86] on input "email" at bounding box center [482, 94] width 114 height 19
paste input "**********"
type input "**********"
click at [446, 117] on textarea at bounding box center [482, 122] width 114 height 33
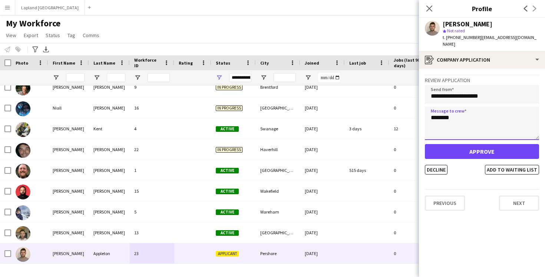
type textarea "********"
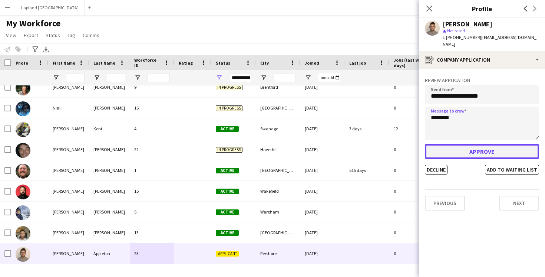
click at [458, 145] on button "Approve" at bounding box center [482, 151] width 114 height 15
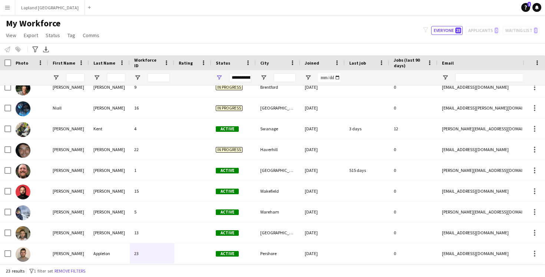
click at [366, 30] on div "My Workforce View Views Default view New view Update view Delete view Edit name…" at bounding box center [272, 30] width 545 height 25
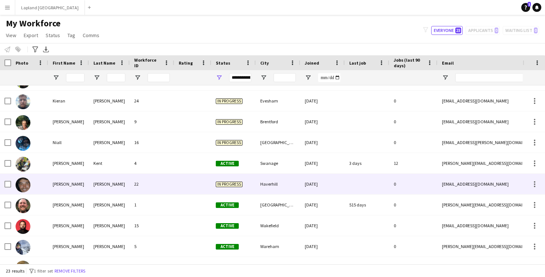
scroll to position [264, 0]
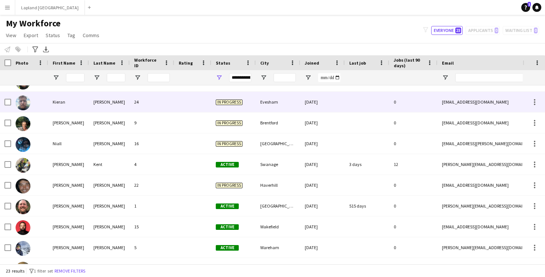
click at [185, 103] on div at bounding box center [192, 102] width 37 height 20
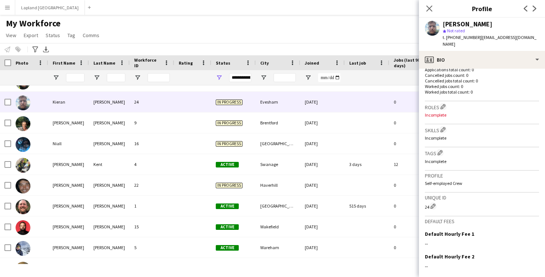
scroll to position [258, 0]
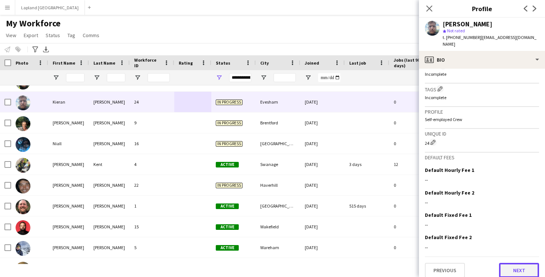
click at [510, 263] on button "Next" at bounding box center [519, 270] width 40 height 15
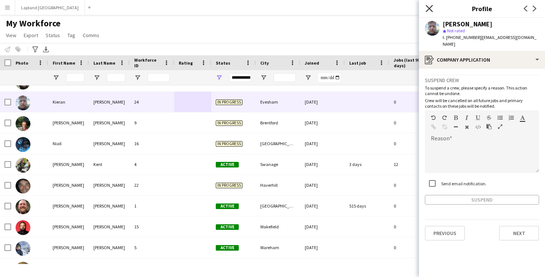
click at [428, 8] on icon "Close pop-in" at bounding box center [429, 8] width 7 height 7
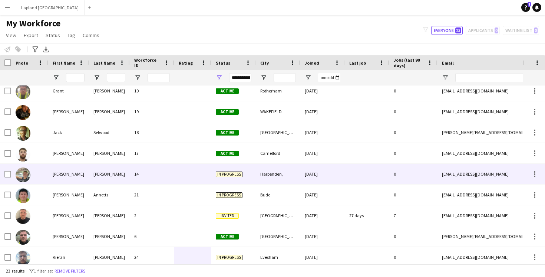
scroll to position [84, 0]
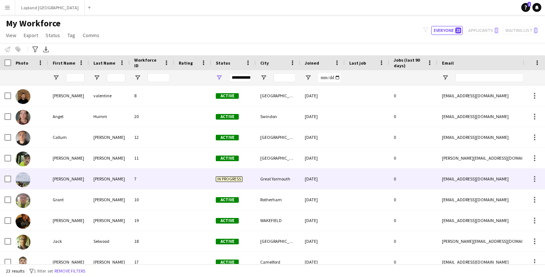
click at [157, 176] on div "7" at bounding box center [152, 178] width 45 height 20
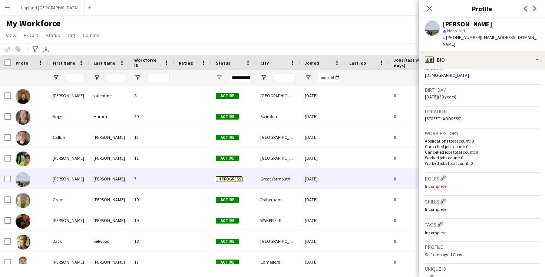
scroll to position [258, 0]
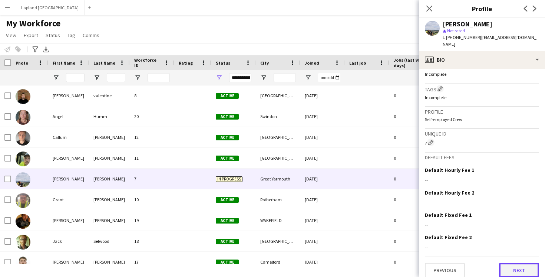
click at [507, 265] on button "Next" at bounding box center [519, 270] width 40 height 15
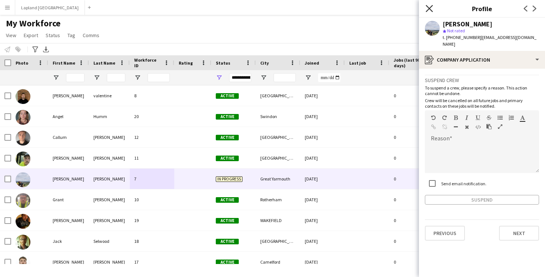
click at [430, 10] on icon "Close pop-in" at bounding box center [429, 8] width 7 height 7
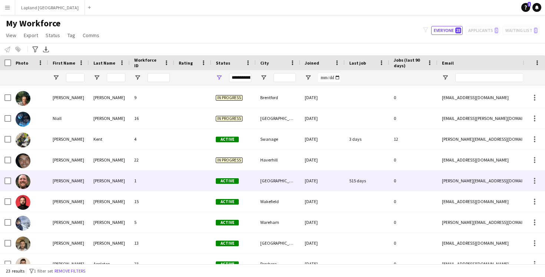
scroll to position [286, 0]
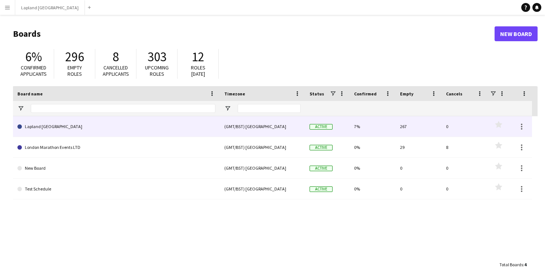
click at [75, 128] on link "Lapland [GEOGRAPHIC_DATA]" at bounding box center [116, 126] width 198 height 21
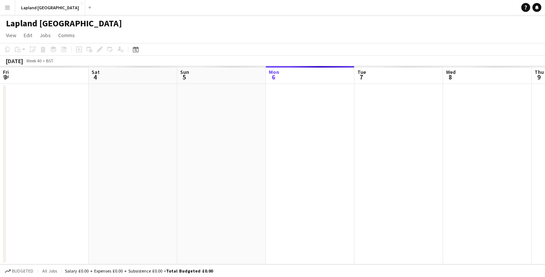
click at [75, 128] on div at bounding box center [532, 174] width 1064 height 180
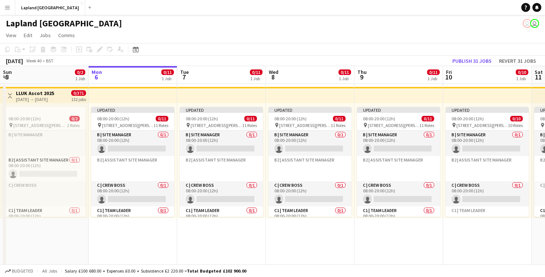
click at [6, 8] on app-icon "Menu" at bounding box center [7, 7] width 6 height 6
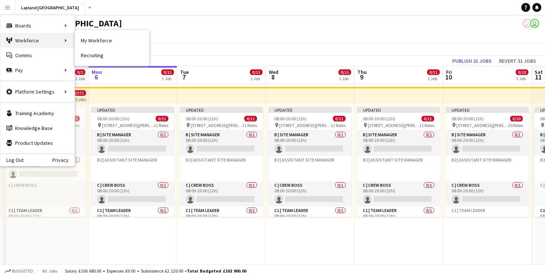
click at [43, 36] on div "Workforce Workforce" at bounding box center [37, 40] width 74 height 15
click at [88, 42] on link "My Workforce" at bounding box center [112, 40] width 74 height 15
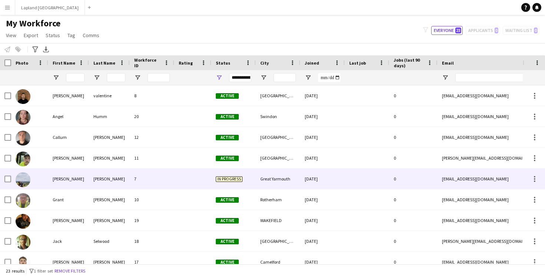
click at [163, 180] on div "7" at bounding box center [152, 178] width 45 height 20
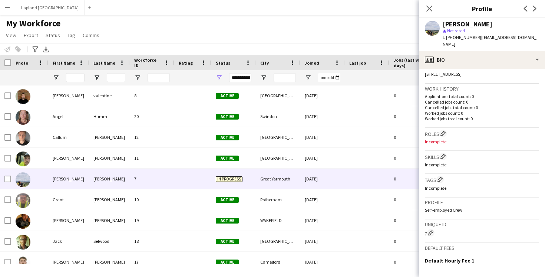
scroll to position [167, 0]
click at [445, 131] on app-icon "Edit crew company roles" at bounding box center [443, 133] width 5 height 5
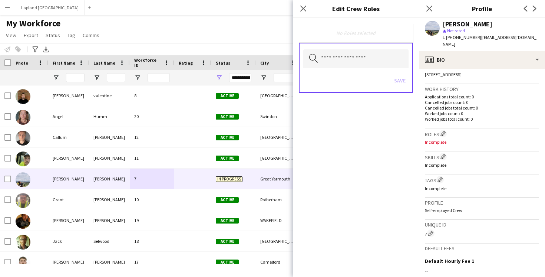
click at [356, 49] on div "Search by role type Save" at bounding box center [356, 68] width 114 height 50
click at [353, 58] on input "text" at bounding box center [356, 58] width 105 height 19
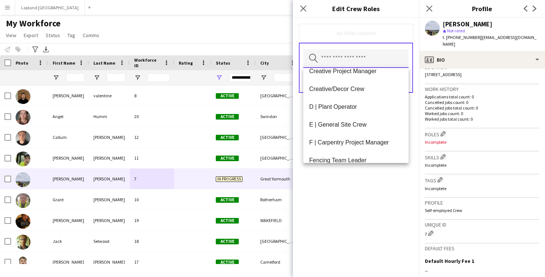
scroll to position [171, 0]
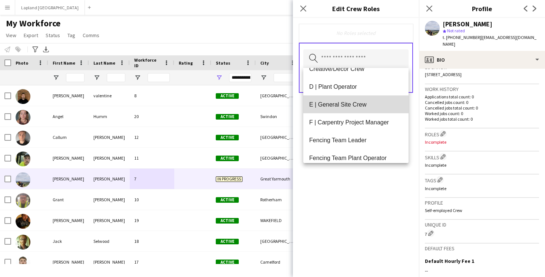
click at [340, 106] on span "E | General Site Crew" at bounding box center [356, 104] width 94 height 7
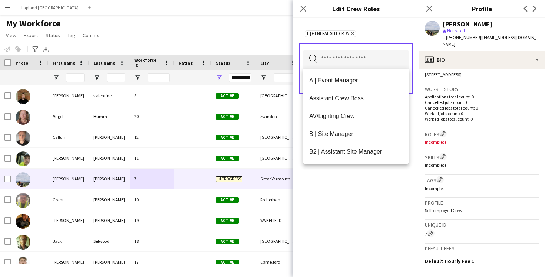
click at [404, 184] on div "E | General Site Crew Remove Search by role type Save" at bounding box center [356, 147] width 126 height 259
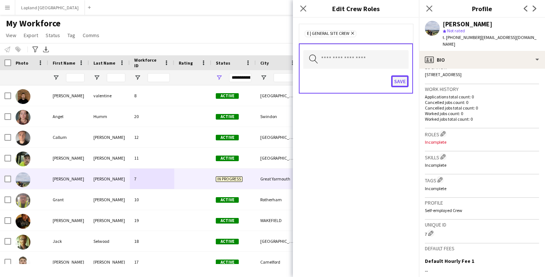
click at [399, 80] on button "Save" at bounding box center [399, 81] width 17 height 12
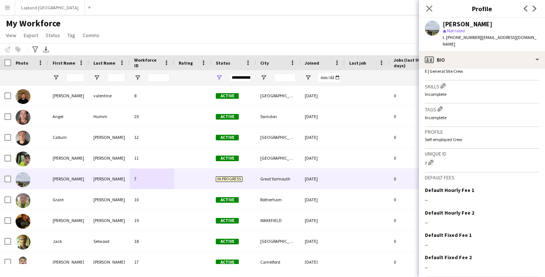
scroll to position [258, 0]
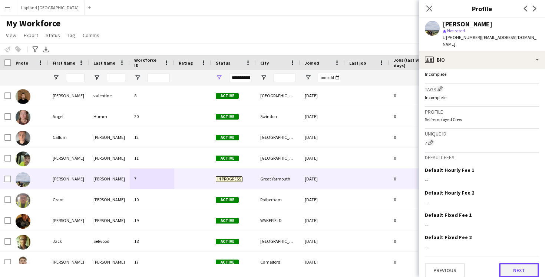
click at [524, 266] on button "Next" at bounding box center [519, 270] width 40 height 15
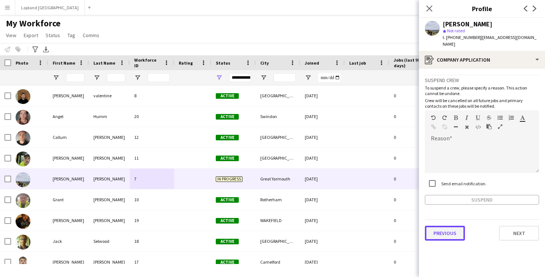
click at [448, 227] on button "Previous" at bounding box center [445, 233] width 40 height 15
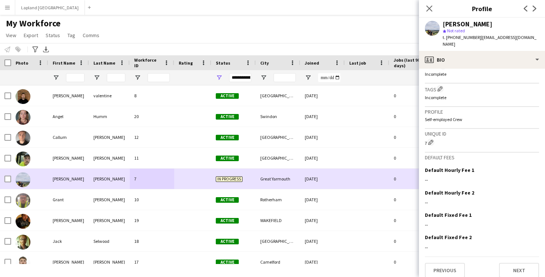
click at [329, 155] on div "[DATE]" at bounding box center [323, 158] width 45 height 20
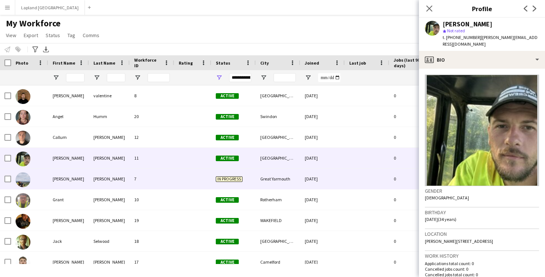
click at [181, 189] on div "[PERSON_NAME] 7 In progress [GEOGRAPHIC_DATA] [DATE] 0 [EMAIL_ADDRESS][DOMAIN_N…" at bounding box center [402, 178] width 804 height 21
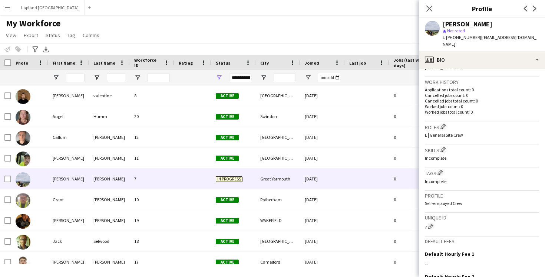
scroll to position [173, 0]
click at [448, 147] on h3 "Skills Edit crew company skills" at bounding box center [482, 151] width 114 height 8
click at [443, 148] on app-icon "Edit crew company skills" at bounding box center [443, 150] width 5 height 5
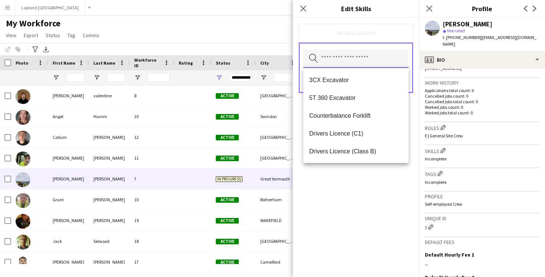
click at [354, 54] on input "text" at bounding box center [356, 58] width 105 height 19
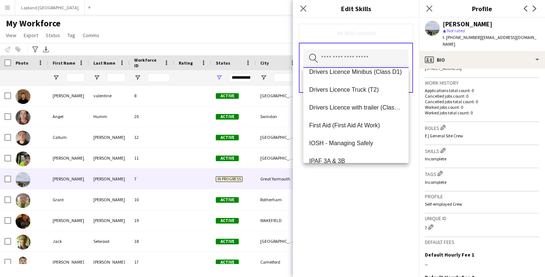
scroll to position [121, 0]
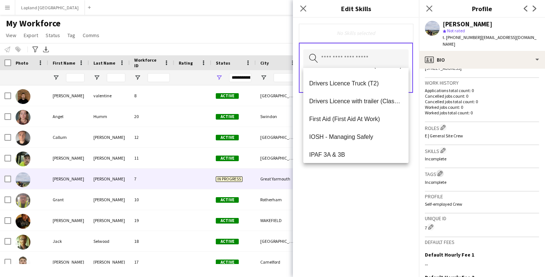
click at [441, 171] on app-icon "Edit crew company tags" at bounding box center [440, 173] width 5 height 5
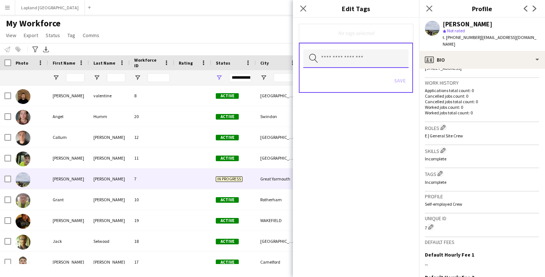
click at [358, 62] on input "text" at bounding box center [356, 58] width 105 height 19
click at [349, 56] on input "text" at bounding box center [356, 58] width 105 height 19
click at [443, 148] on app-icon "Edit crew company skills" at bounding box center [443, 150] width 5 height 5
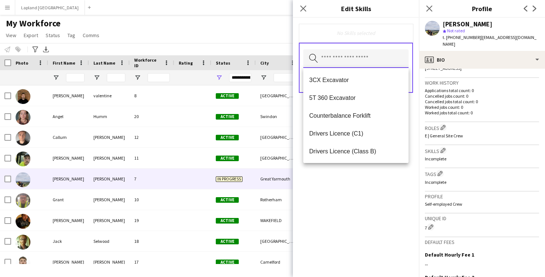
click at [363, 59] on input "text" at bounding box center [356, 58] width 105 height 19
click at [390, 192] on div "No Skills selected Search by skill name Save" at bounding box center [356, 147] width 126 height 259
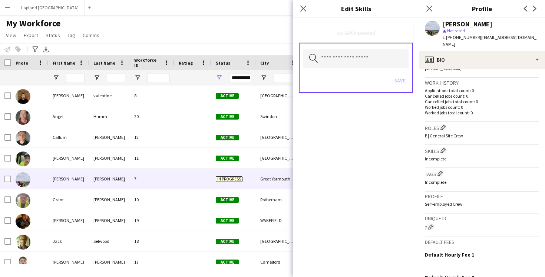
click at [246, 24] on div "My Workforce View Views Default view New view Update view Delete view Edit name…" at bounding box center [272, 30] width 545 height 25
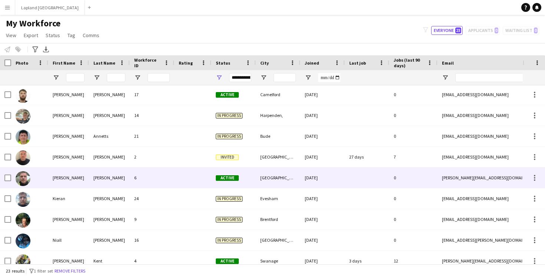
scroll to position [0, 0]
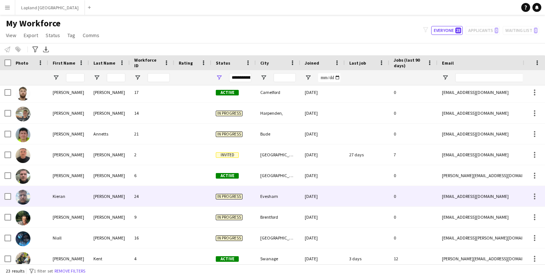
click at [171, 197] on div "24" at bounding box center [152, 196] width 45 height 20
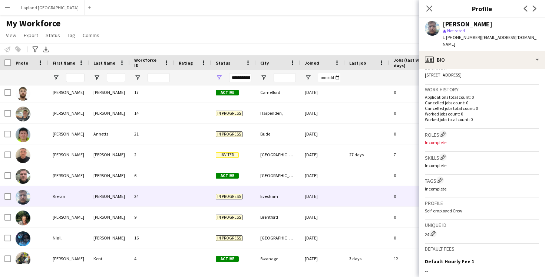
scroll to position [186, 0]
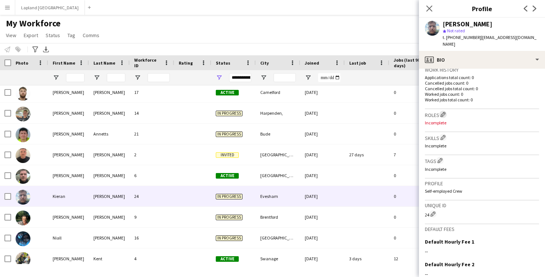
click at [445, 112] on app-icon "Edit crew company roles" at bounding box center [443, 114] width 5 height 5
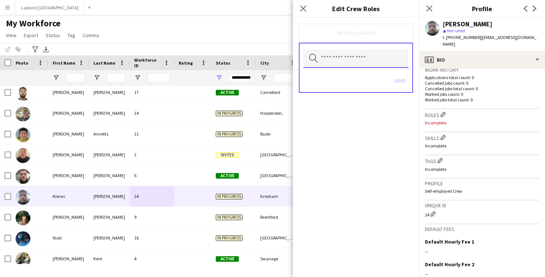
click at [348, 61] on input "text" at bounding box center [356, 58] width 105 height 19
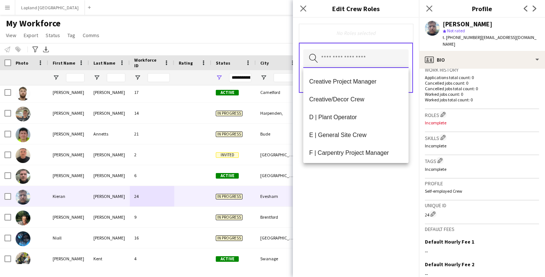
scroll to position [145, 0]
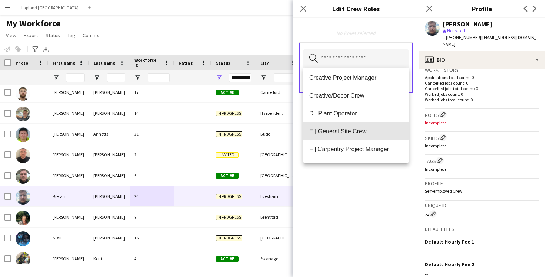
click at [342, 130] on span "E | General Site Crew" at bounding box center [356, 131] width 94 height 7
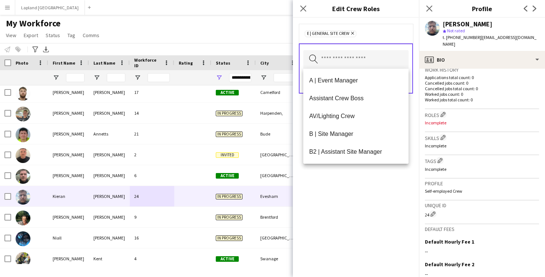
click at [381, 209] on div "E | General Site Crew Remove Search by role type Save" at bounding box center [356, 147] width 126 height 259
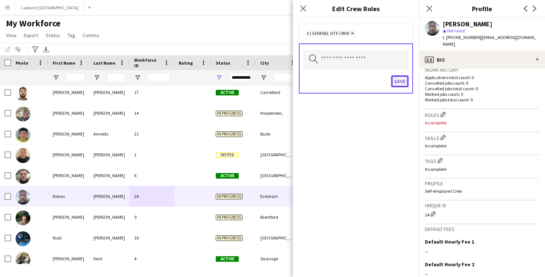
click at [401, 78] on button "Save" at bounding box center [399, 81] width 17 height 12
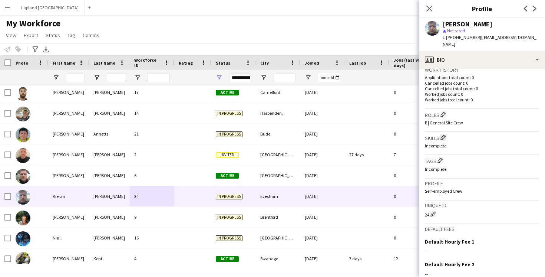
click at [444, 135] on app-icon "Edit crew company skills" at bounding box center [443, 137] width 5 height 5
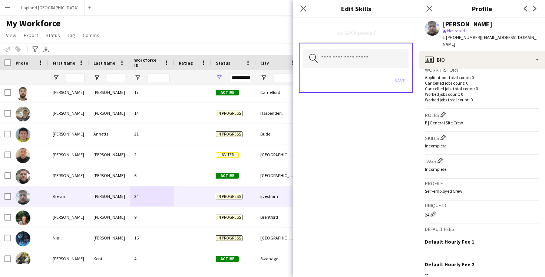
click at [346, 48] on div "Search by skill name Save" at bounding box center [356, 68] width 114 height 50
click at [345, 56] on input "text" at bounding box center [356, 58] width 105 height 19
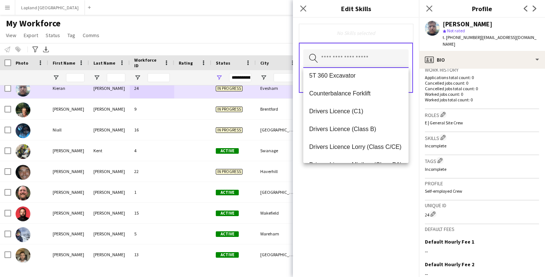
scroll to position [299, 0]
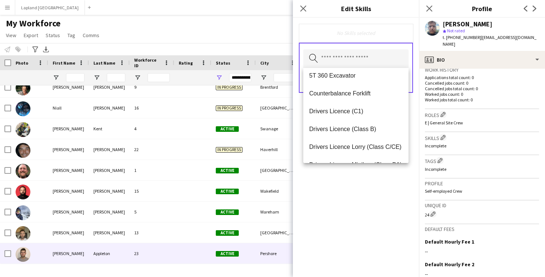
click at [148, 254] on div "23" at bounding box center [152, 253] width 45 height 20
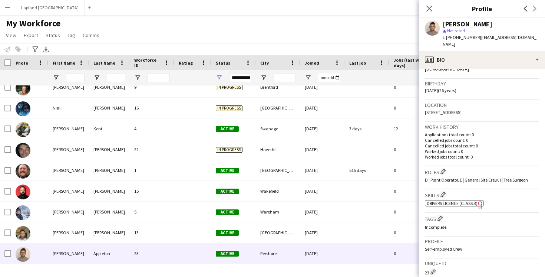
scroll to position [142, 0]
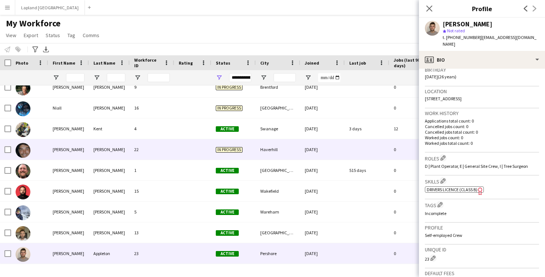
click at [173, 149] on div "22" at bounding box center [152, 149] width 45 height 20
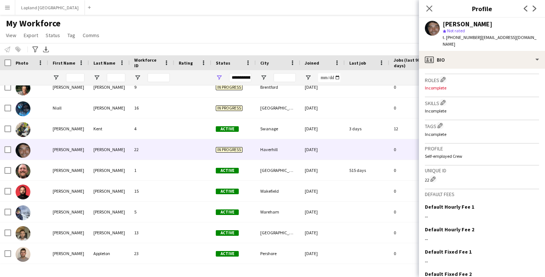
scroll to position [218, 0]
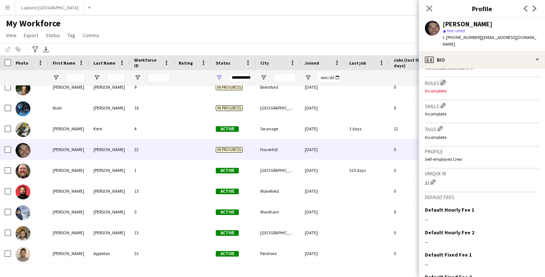
click at [443, 80] on app-icon "Edit crew company roles" at bounding box center [443, 82] width 5 height 5
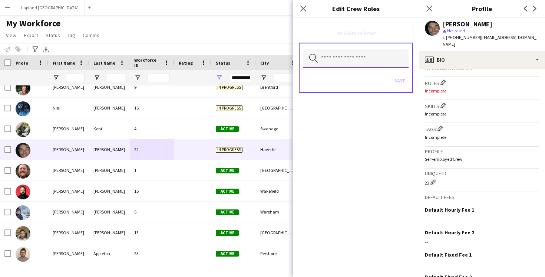
click at [338, 60] on input "text" at bounding box center [356, 58] width 105 height 19
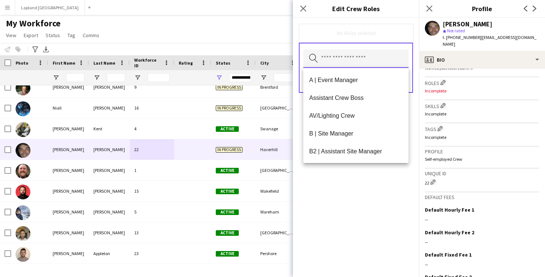
type input "*"
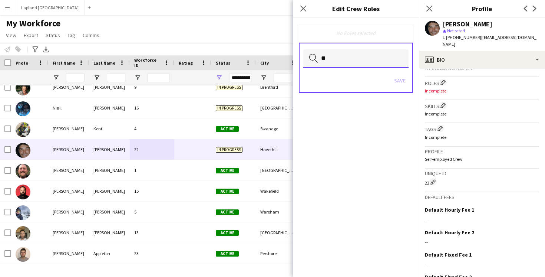
type input "*"
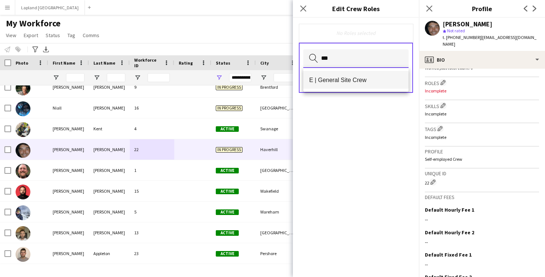
type input "***"
click at [346, 79] on span "E | General Site Crew" at bounding box center [356, 79] width 94 height 7
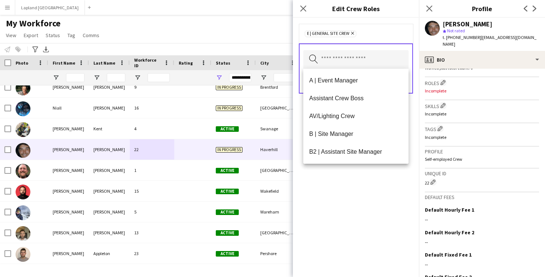
click at [338, 209] on div "E | General Site Crew Remove Search by role type Save" at bounding box center [356, 147] width 126 height 259
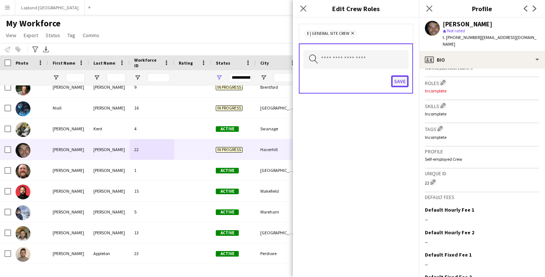
click at [401, 83] on button "Save" at bounding box center [399, 81] width 17 height 12
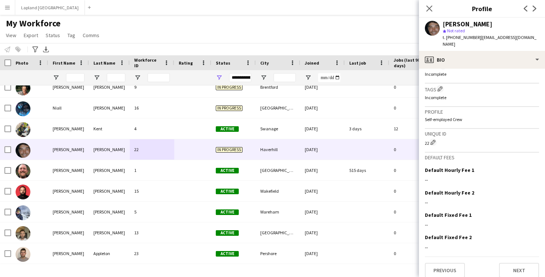
scroll to position [229, 0]
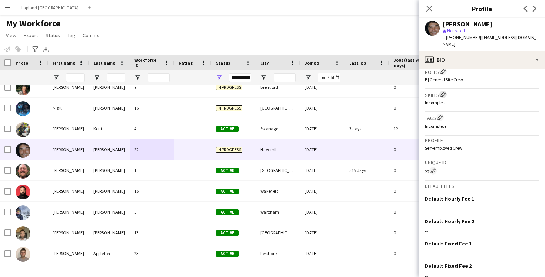
click at [445, 92] on app-icon "Edit crew company skills" at bounding box center [443, 94] width 5 height 5
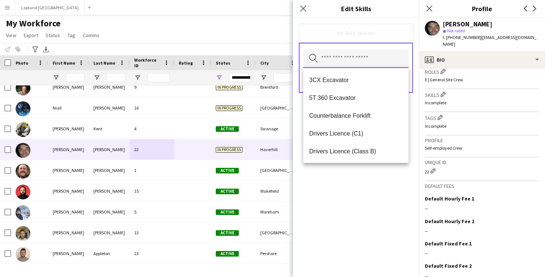
click at [351, 64] on input "text" at bounding box center [356, 58] width 105 height 19
click at [345, 149] on span "Drivers Licence (Class B)" at bounding box center [356, 151] width 94 height 7
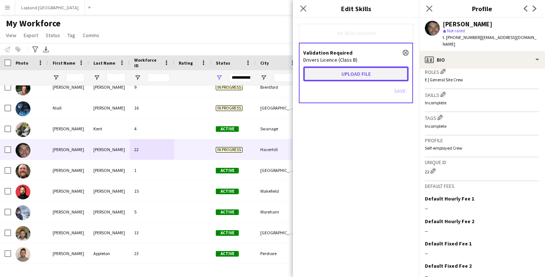
click at [374, 72] on button "Upload file" at bounding box center [356, 73] width 105 height 15
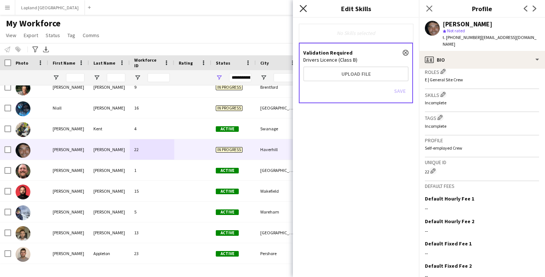
click at [302, 6] on icon at bounding box center [303, 8] width 7 height 7
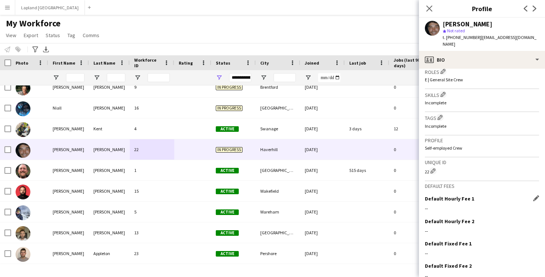
scroll to position [258, 0]
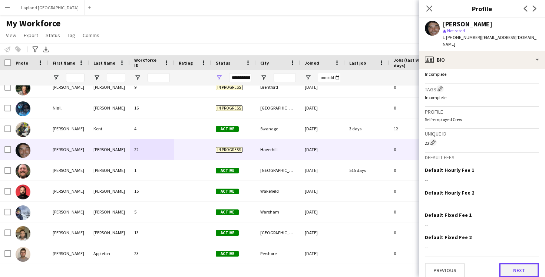
click at [526, 267] on button "Next" at bounding box center [519, 270] width 40 height 15
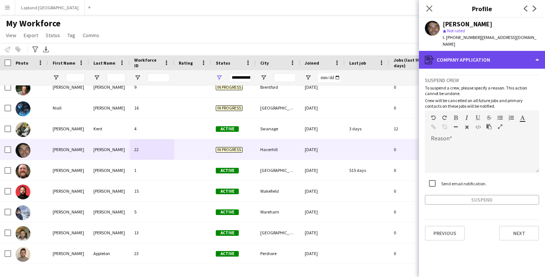
click at [538, 52] on div "register Company application" at bounding box center [482, 60] width 126 height 18
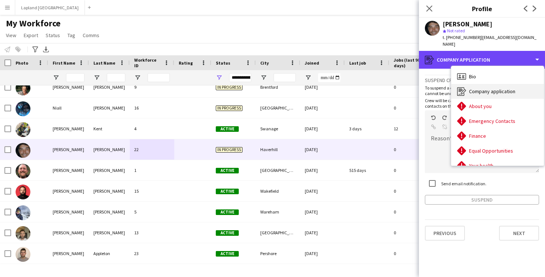
scroll to position [12, 0]
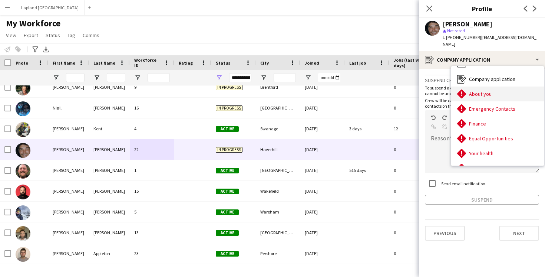
click at [483, 91] on span "About you" at bounding box center [480, 94] width 23 height 7
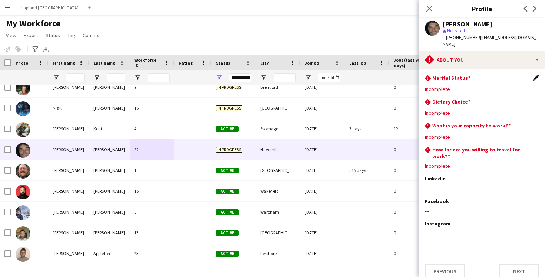
click at [537, 75] on app-icon "Edit this field" at bounding box center [537, 78] width 6 height 6
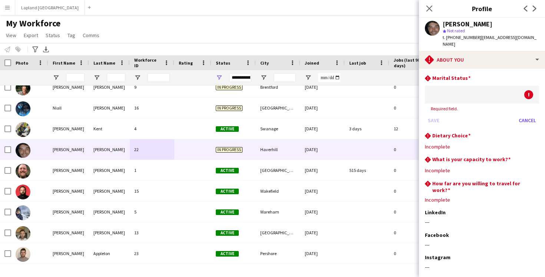
click at [478, 86] on div at bounding box center [474, 95] width 99 height 18
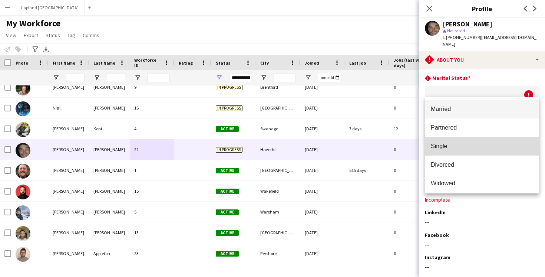
click at [449, 146] on span "Single" at bounding box center [482, 145] width 102 height 7
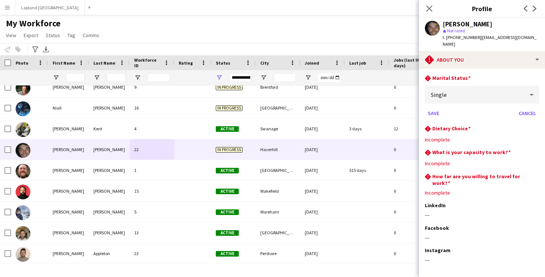
click at [465, 88] on div "Single" at bounding box center [474, 95] width 99 height 18
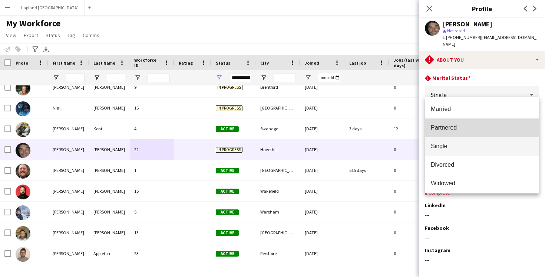
click at [456, 130] on span "Partnered" at bounding box center [482, 127] width 102 height 7
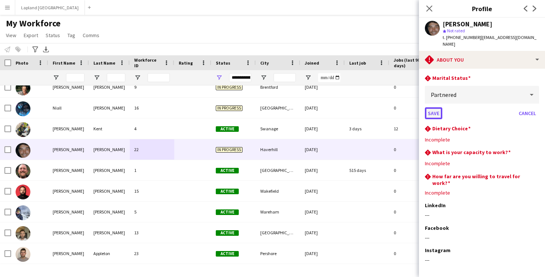
click at [432, 107] on button "Save" at bounding box center [433, 113] width 17 height 12
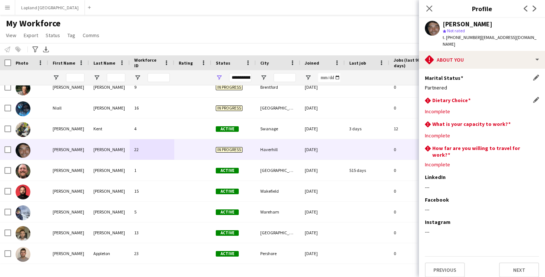
click at [447, 97] on h3 "Dietary Choice" at bounding box center [452, 100] width 38 height 7
click at [537, 97] on app-icon "Edit this field" at bounding box center [537, 100] width 6 height 6
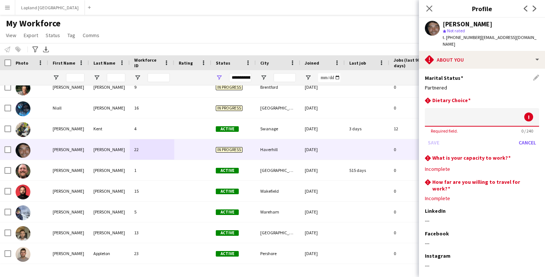
click at [463, 101] on div "rhombus-alert Dietary Choice ! Required field. 0 / 240 Save Cancel" at bounding box center [482, 126] width 114 height 58
click at [450, 115] on input at bounding box center [482, 117] width 114 height 19
click at [534, 111] on input at bounding box center [482, 117] width 114 height 19
click at [468, 111] on input at bounding box center [482, 117] width 114 height 19
type input "***"
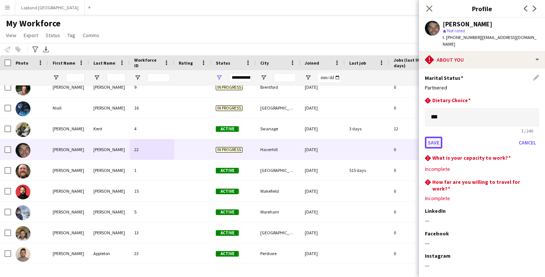
click at [433, 137] on button "Save" at bounding box center [433, 143] width 17 height 12
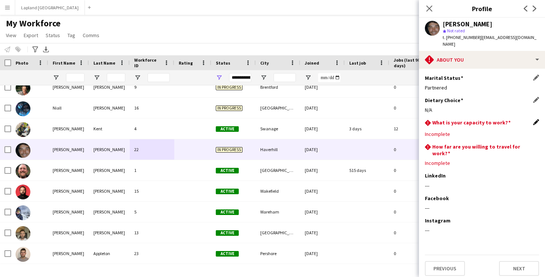
click at [539, 119] on app-icon "Edit this field" at bounding box center [537, 122] width 6 height 6
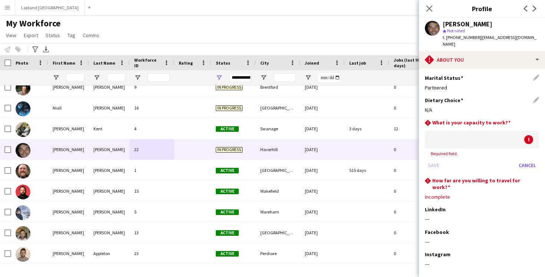
click at [426, 139] on div at bounding box center [474, 140] width 99 height 18
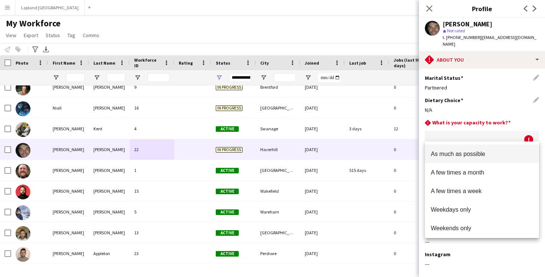
click at [431, 138] on div at bounding box center [272, 138] width 545 height 277
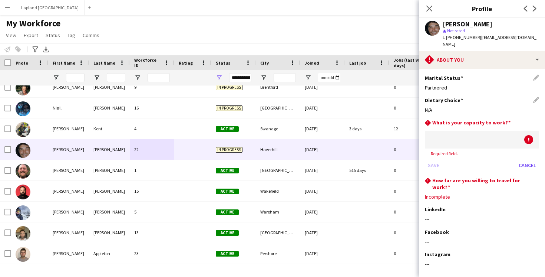
click at [441, 131] on div at bounding box center [474, 140] width 99 height 18
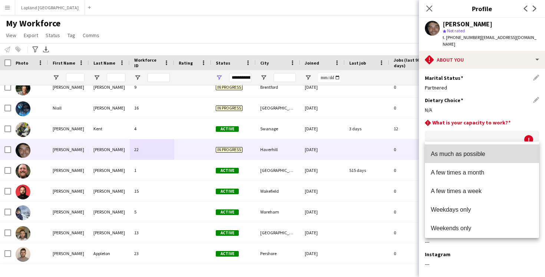
click at [460, 155] on span "As much as possible" at bounding box center [482, 153] width 102 height 7
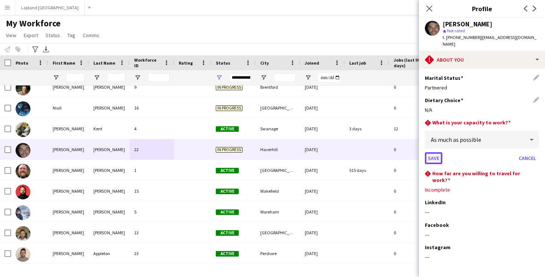
click at [433, 152] on button "Save" at bounding box center [433, 158] width 17 height 12
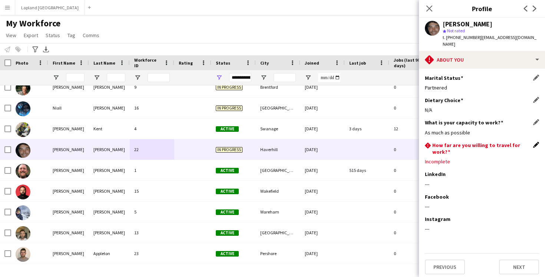
click at [536, 142] on app-icon "Edit this field" at bounding box center [537, 145] width 6 height 6
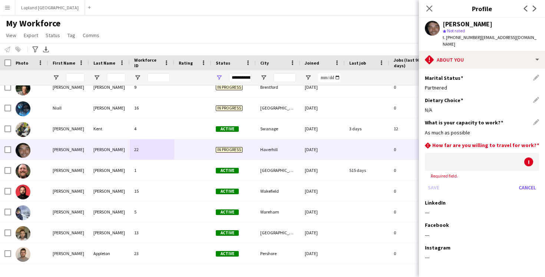
click at [453, 156] on div at bounding box center [474, 162] width 99 height 18
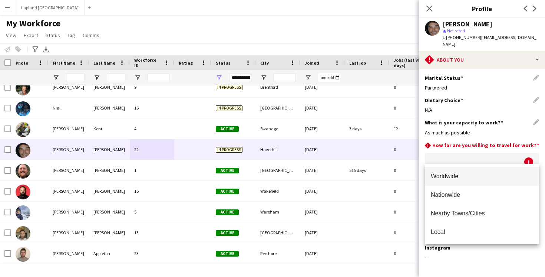
click at [436, 259] on div at bounding box center [272, 138] width 545 height 277
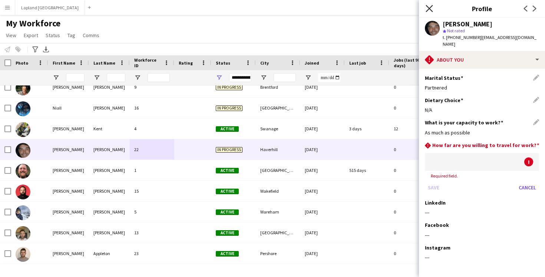
click at [431, 9] on icon at bounding box center [429, 8] width 7 height 7
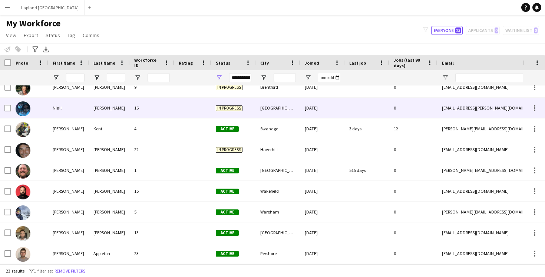
click at [192, 104] on div at bounding box center [192, 108] width 37 height 20
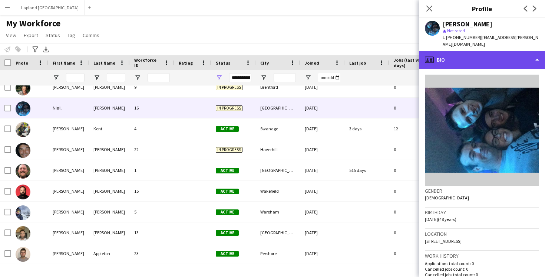
click at [535, 54] on div "profile Bio" at bounding box center [482, 60] width 126 height 18
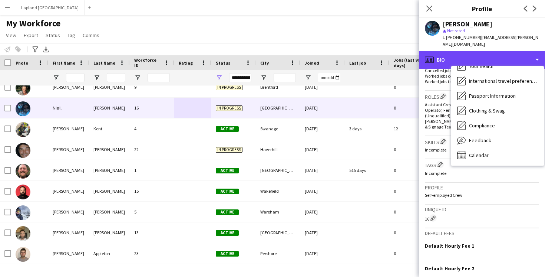
scroll to position [206, 0]
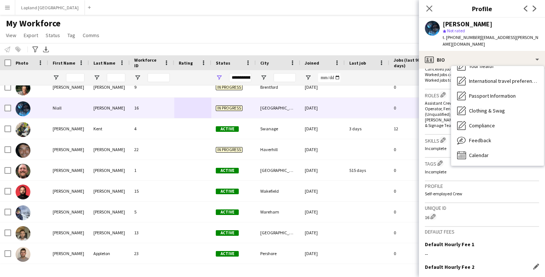
click at [503, 263] on div "Default Hourly Fee 2 Edit this field" at bounding box center [482, 266] width 114 height 7
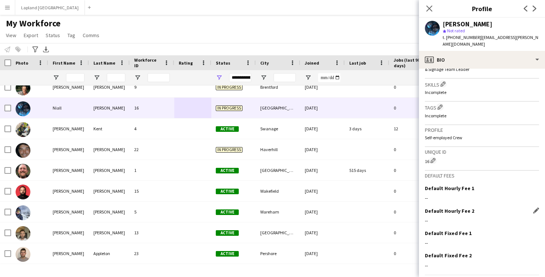
scroll to position [274, 0]
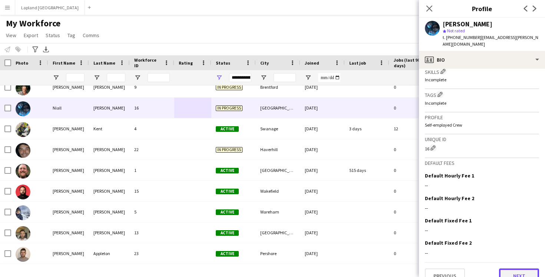
click at [523, 268] on button "Next" at bounding box center [519, 275] width 40 height 15
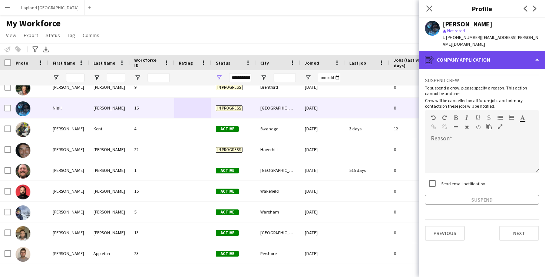
click at [538, 55] on div "register Company application" at bounding box center [482, 60] width 126 height 18
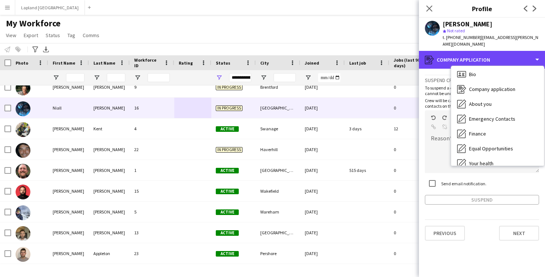
scroll to position [0, 0]
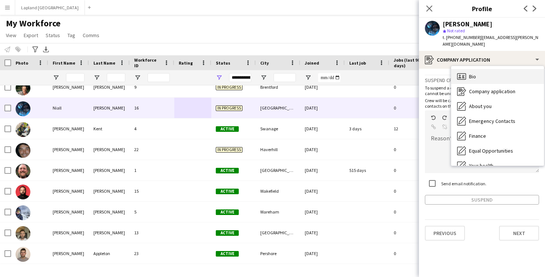
click at [486, 70] on div "Bio Bio" at bounding box center [498, 76] width 93 height 15
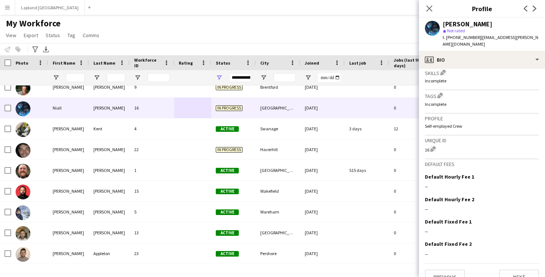
scroll to position [274, 0]
click at [473, 172] on div "Default Hourly Fee 1 Edit this field" at bounding box center [482, 175] width 114 height 7
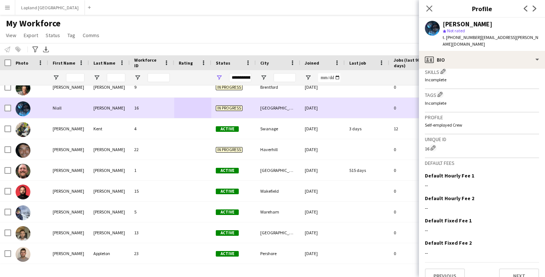
click at [181, 106] on div at bounding box center [192, 108] width 37 height 20
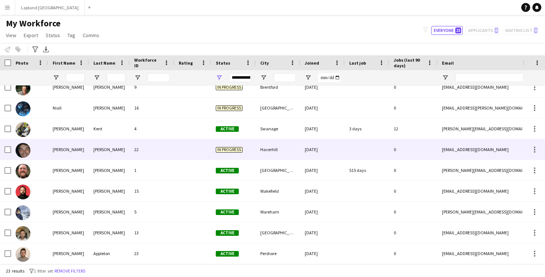
click at [168, 147] on div "22" at bounding box center [152, 149] width 45 height 20
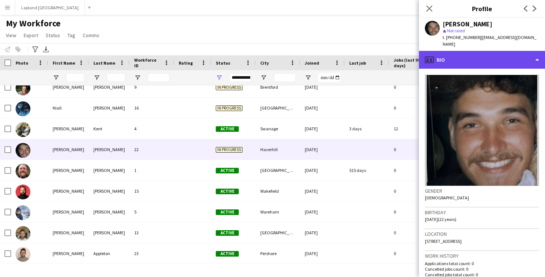
click at [537, 53] on div "profile Bio" at bounding box center [482, 60] width 126 height 18
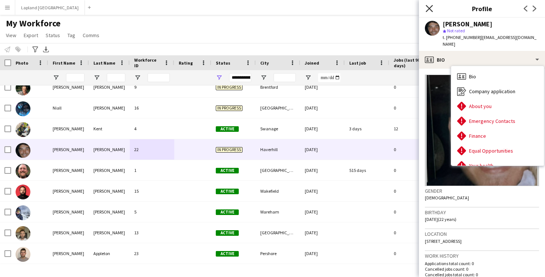
click at [428, 8] on icon "Close pop-in" at bounding box center [429, 8] width 7 height 7
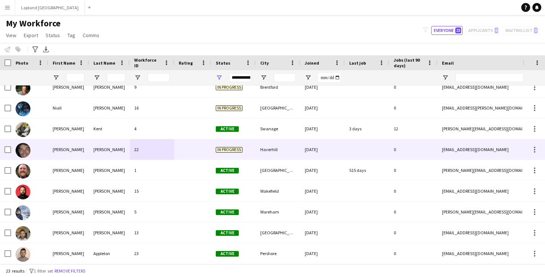
click at [191, 154] on div at bounding box center [192, 149] width 37 height 20
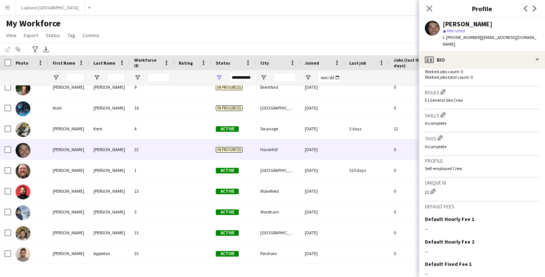
scroll to position [208, 0]
click at [446, 90] on app-icon "Edit crew company roles" at bounding box center [443, 92] width 5 height 5
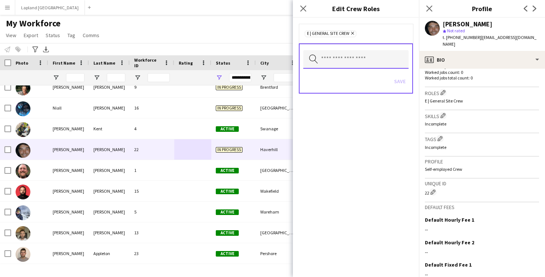
click at [332, 58] on input "text" at bounding box center [356, 59] width 105 height 19
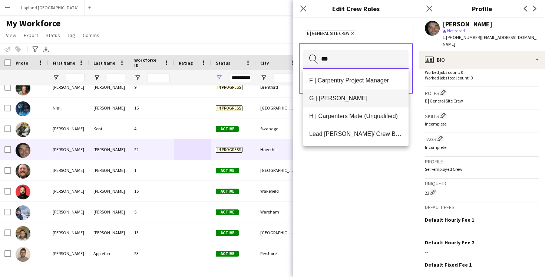
type input "***"
click at [328, 101] on span "G | [PERSON_NAME]" at bounding box center [356, 98] width 94 height 7
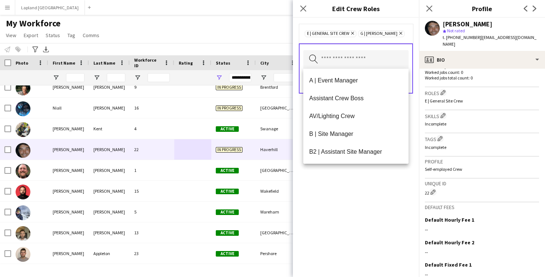
click at [397, 210] on div "E | General Site Crew Remove G | [PERSON_NAME] Remove Search by role type Save" at bounding box center [356, 147] width 126 height 259
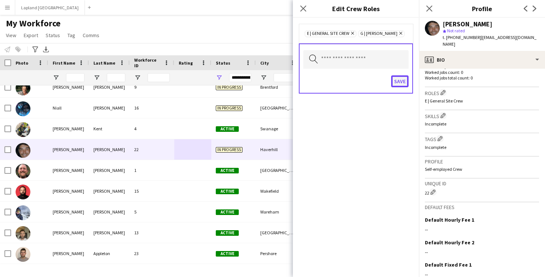
click at [402, 83] on button "Save" at bounding box center [399, 81] width 17 height 12
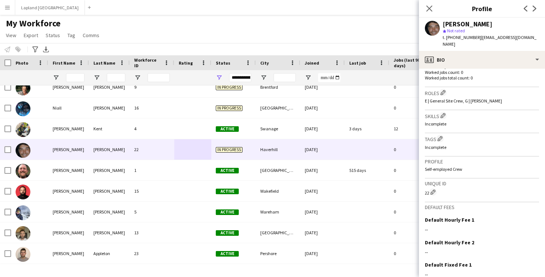
click at [225, 29] on div "My Workforce View Views Default view New view Update view Delete view Edit name…" at bounding box center [272, 30] width 545 height 25
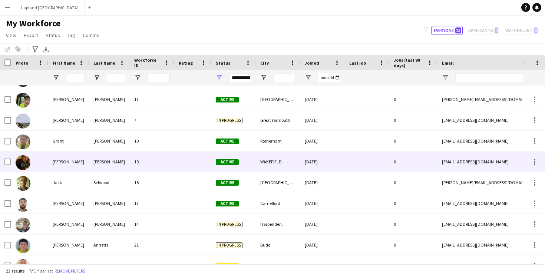
scroll to position [49, 0]
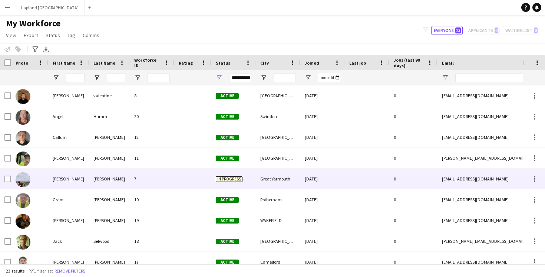
click at [157, 181] on div "7" at bounding box center [152, 178] width 45 height 20
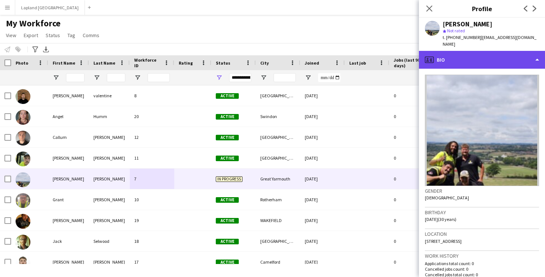
click at [537, 56] on div "profile Bio" at bounding box center [482, 60] width 126 height 18
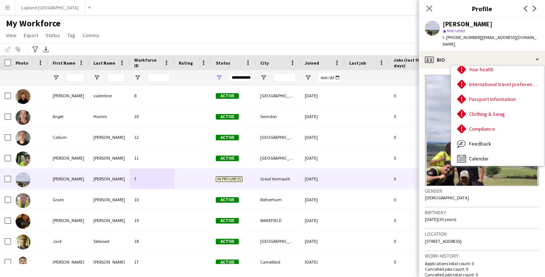
click at [479, 195] on div "Gender [DEMOGRAPHIC_DATA]" at bounding box center [482, 197] width 114 height 22
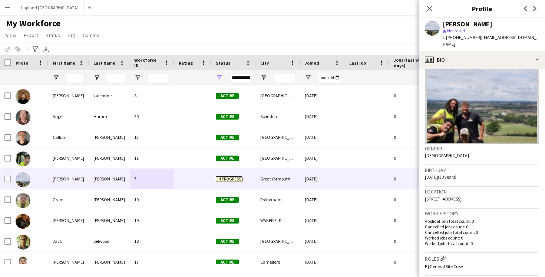
click at [162, 31] on div "My Workforce View Views Default view New view Update view Delete view Edit name…" at bounding box center [272, 30] width 545 height 25
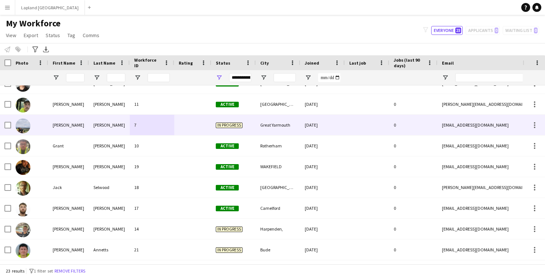
scroll to position [62, 0]
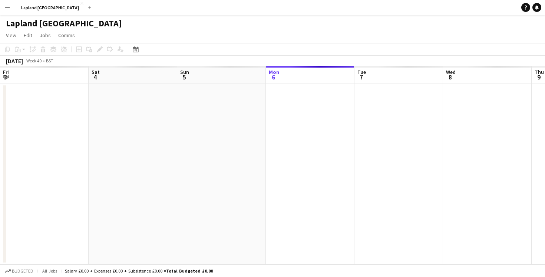
scroll to position [0, 177]
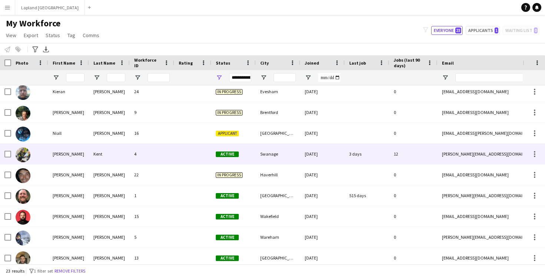
click at [158, 135] on div "16" at bounding box center [152, 133] width 45 height 20
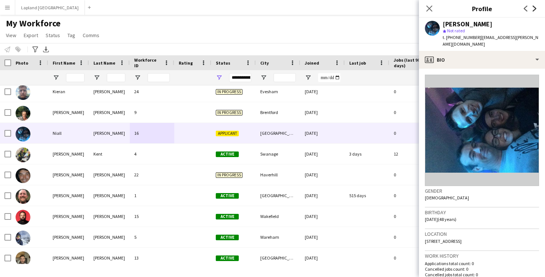
click at [538, 7] on icon "Next" at bounding box center [535, 9] width 6 height 6
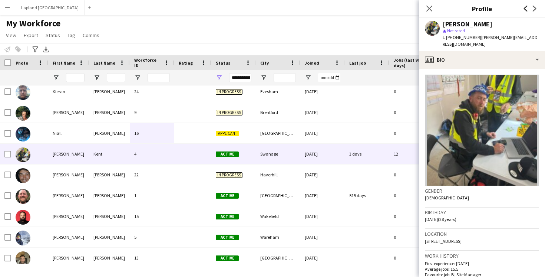
click at [525, 9] on icon at bounding box center [526, 9] width 4 height 6
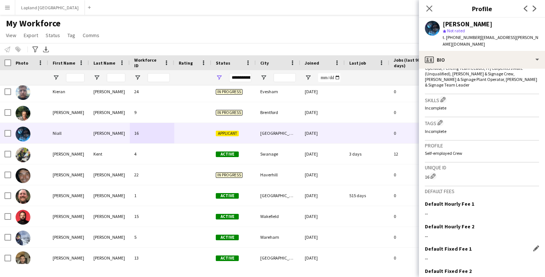
scroll to position [274, 0]
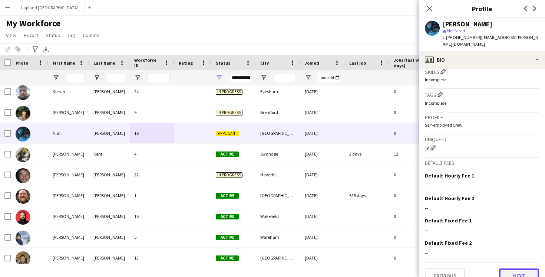
click at [514, 268] on button "Next" at bounding box center [519, 275] width 40 height 15
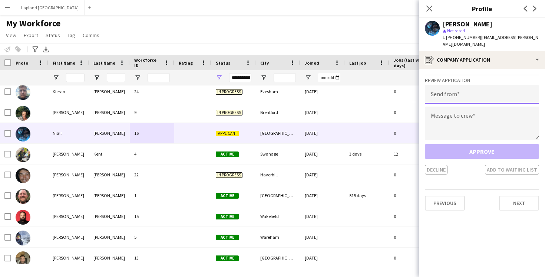
click at [466, 85] on input "email" at bounding box center [482, 94] width 114 height 19
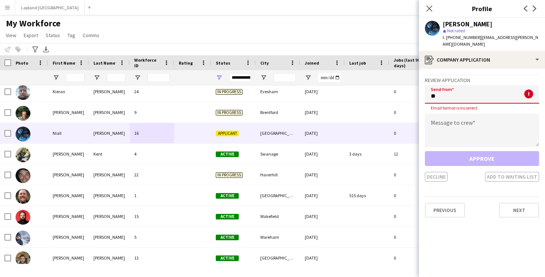
type input "*"
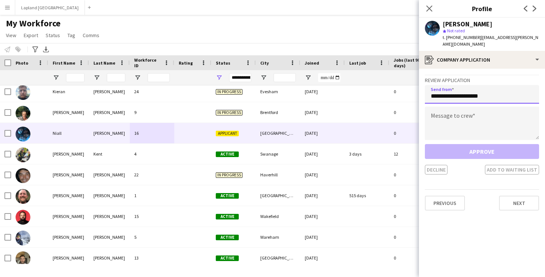
type input "**********"
type textarea "*"
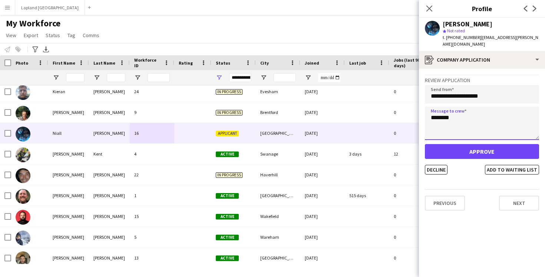
type textarea "********"
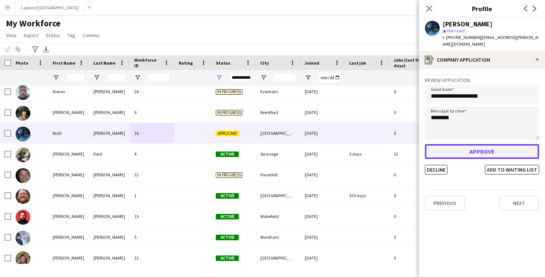
click at [477, 144] on button "Approve" at bounding box center [482, 151] width 114 height 15
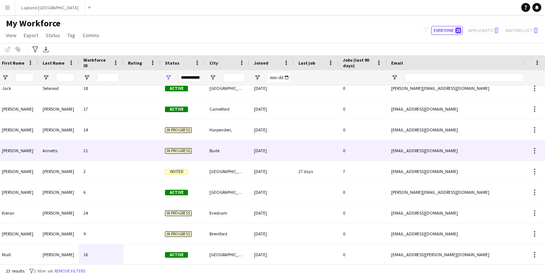
scroll to position [0, 136]
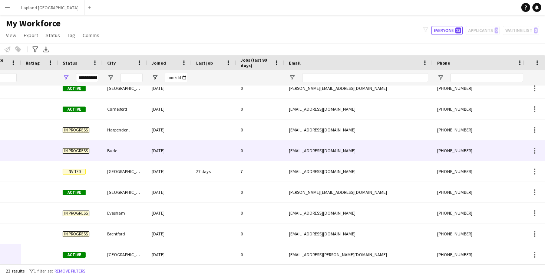
click at [207, 149] on div at bounding box center [214, 150] width 45 height 20
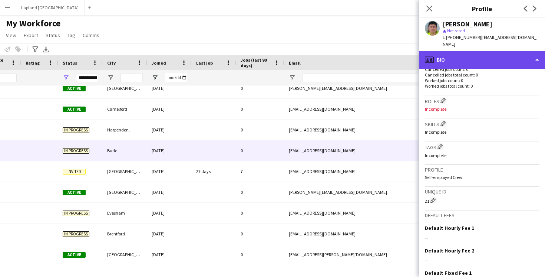
click at [536, 55] on div "profile Bio" at bounding box center [482, 60] width 126 height 18
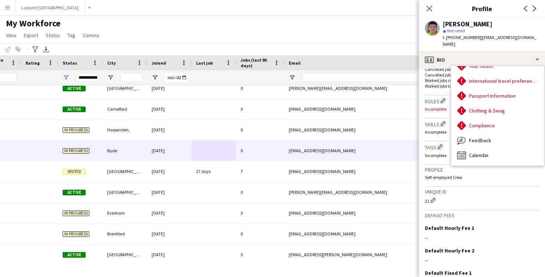
click at [475, 196] on div "21 Edit crew unique ID" at bounding box center [482, 199] width 114 height 7
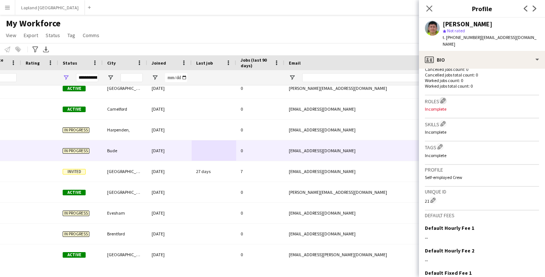
click at [445, 98] on app-icon "Edit crew company roles" at bounding box center [443, 100] width 5 height 5
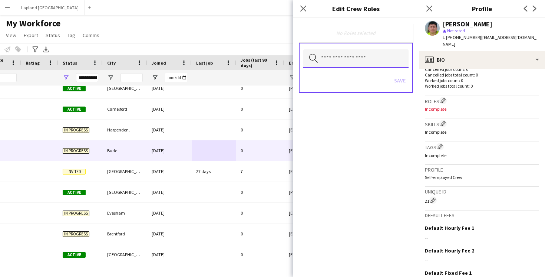
click at [364, 55] on input "text" at bounding box center [356, 58] width 105 height 19
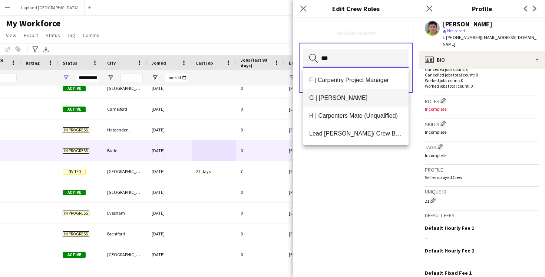
type input "***"
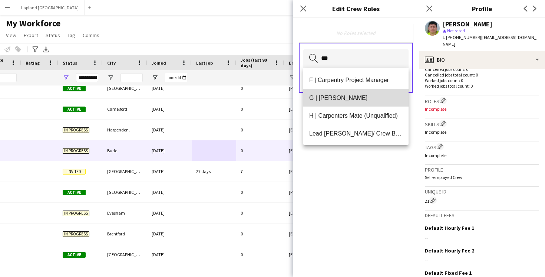
click at [334, 97] on span "G | [PERSON_NAME]" at bounding box center [356, 97] width 94 height 7
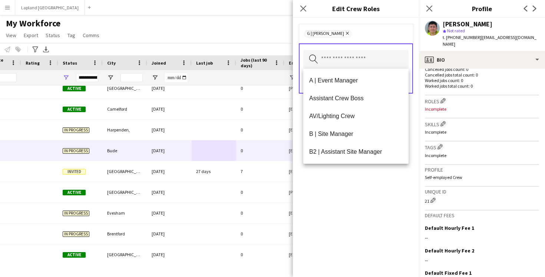
click at [378, 199] on div "G | Carpenter Remove Search by role type Save" at bounding box center [356, 147] width 126 height 259
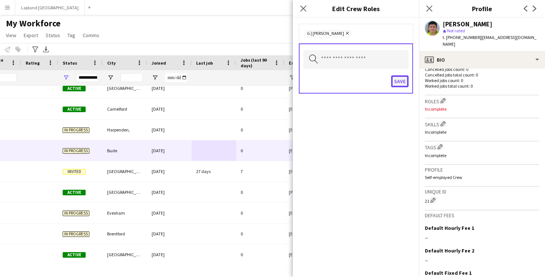
click at [399, 79] on button "Save" at bounding box center [399, 81] width 17 height 12
